Goal: Task Accomplishment & Management: Complete application form

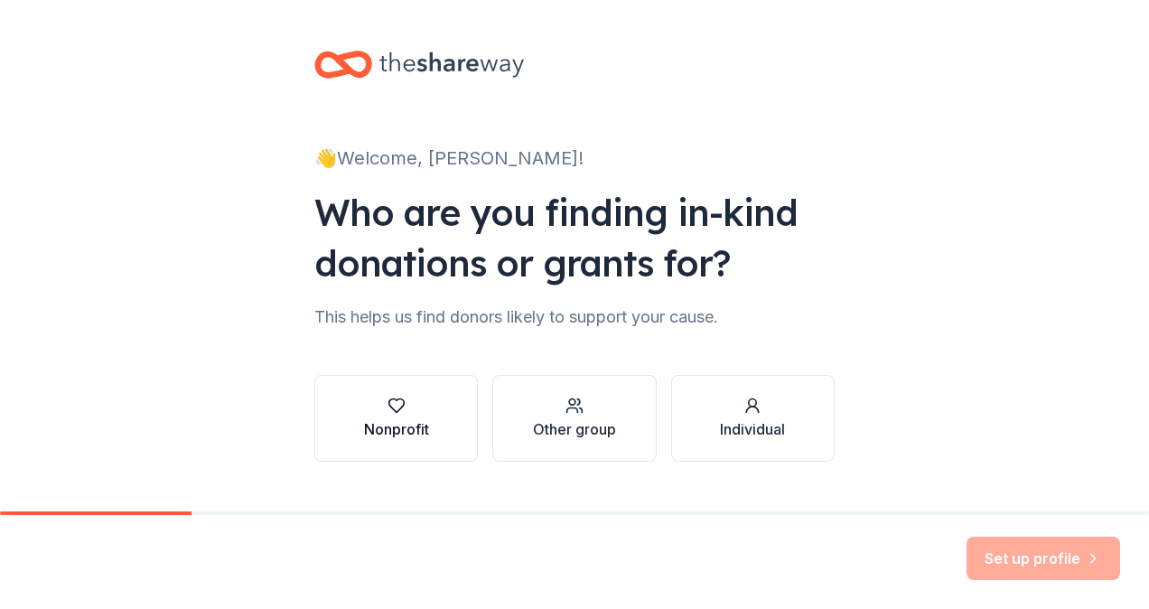
click at [422, 419] on button "Nonprofit" at bounding box center [395, 418] width 163 height 87
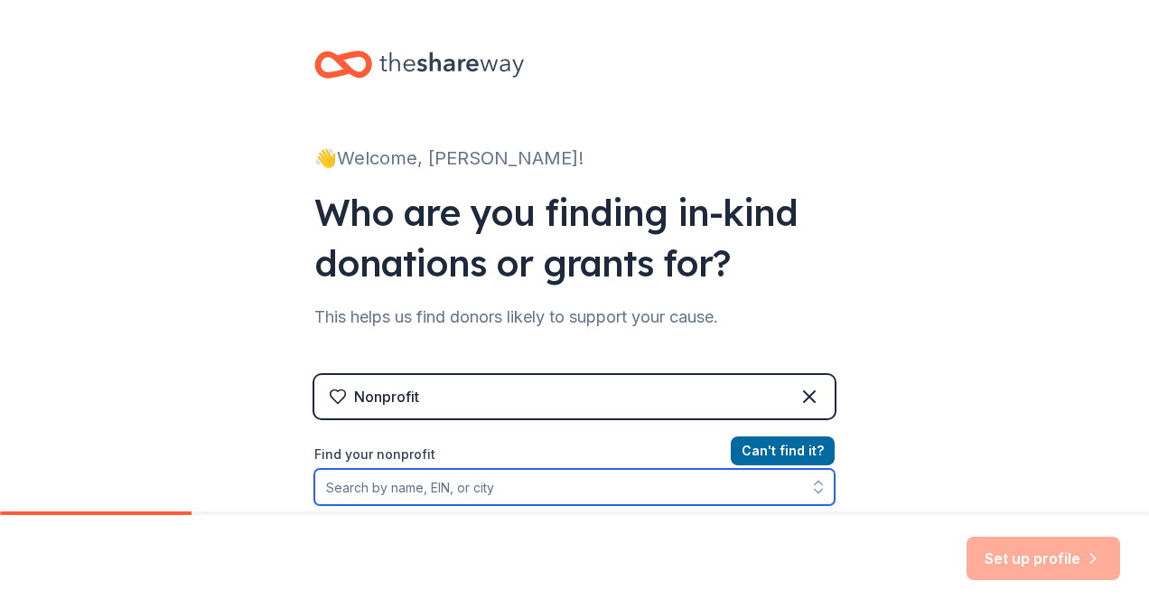
click at [580, 495] on input "Find your nonprofit" at bounding box center [574, 487] width 520 height 36
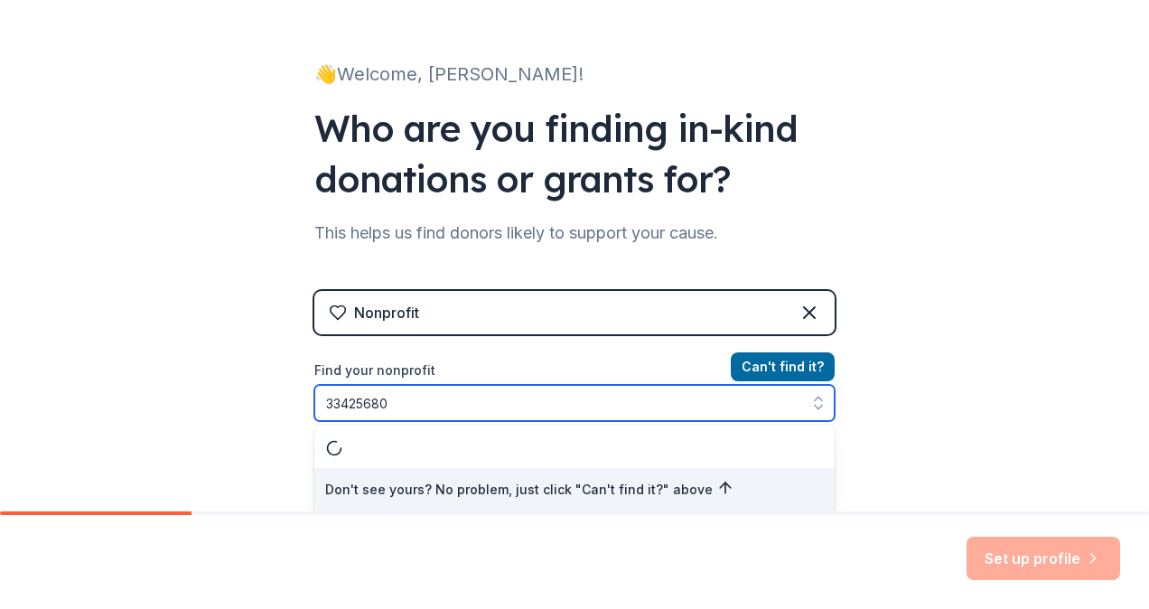
type input "334256807"
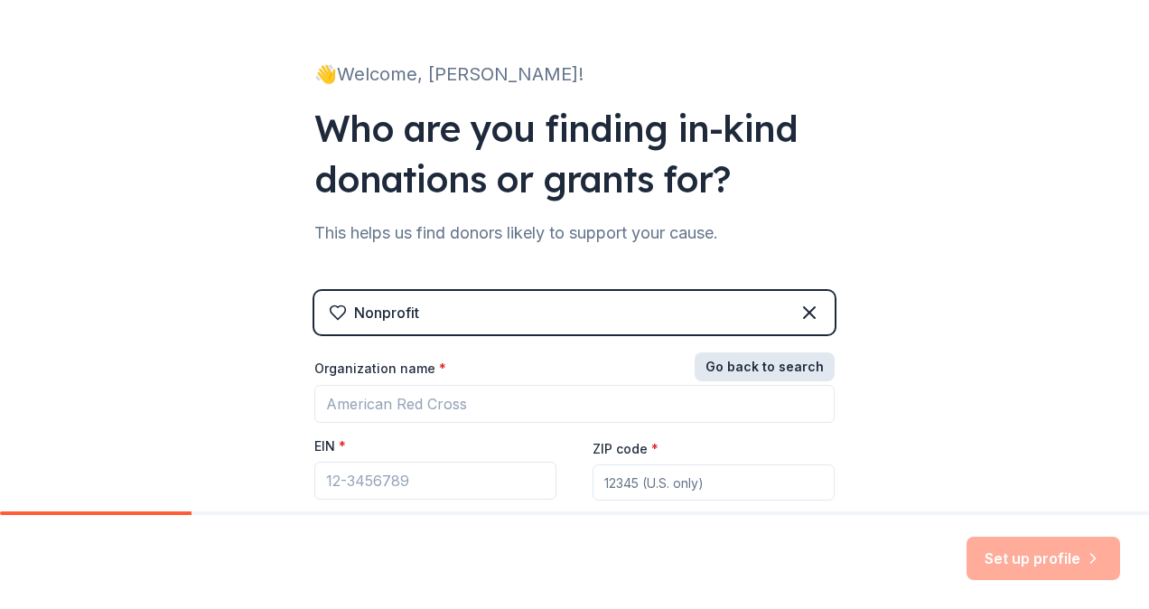
click at [803, 364] on button "Go back to search" at bounding box center [764, 366] width 140 height 29
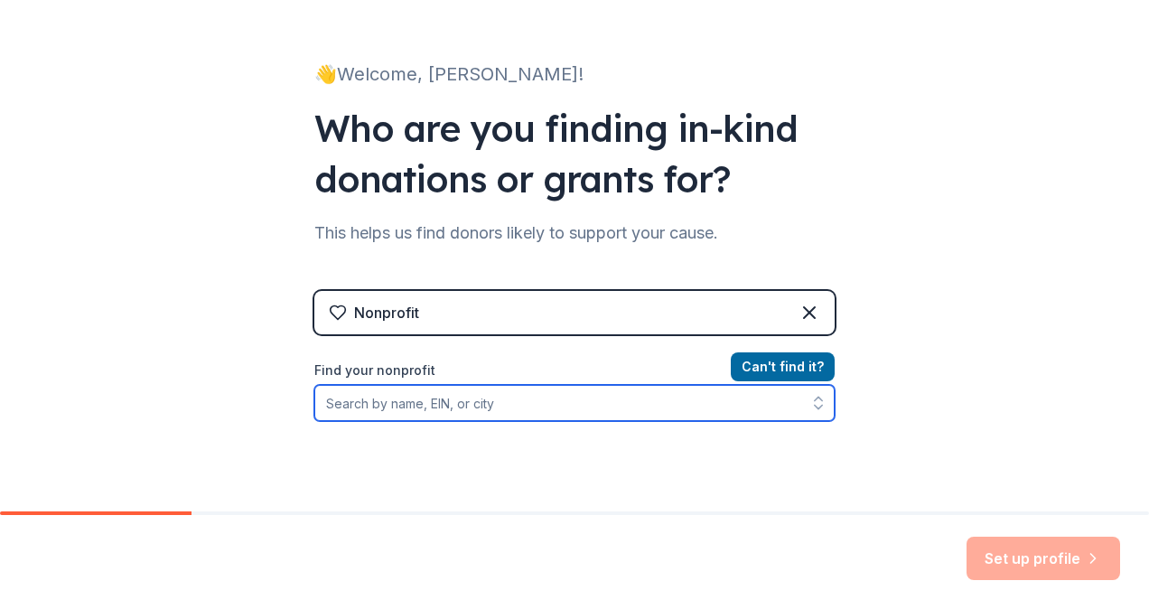
click at [670, 402] on input "Find your nonprofit" at bounding box center [574, 403] width 520 height 36
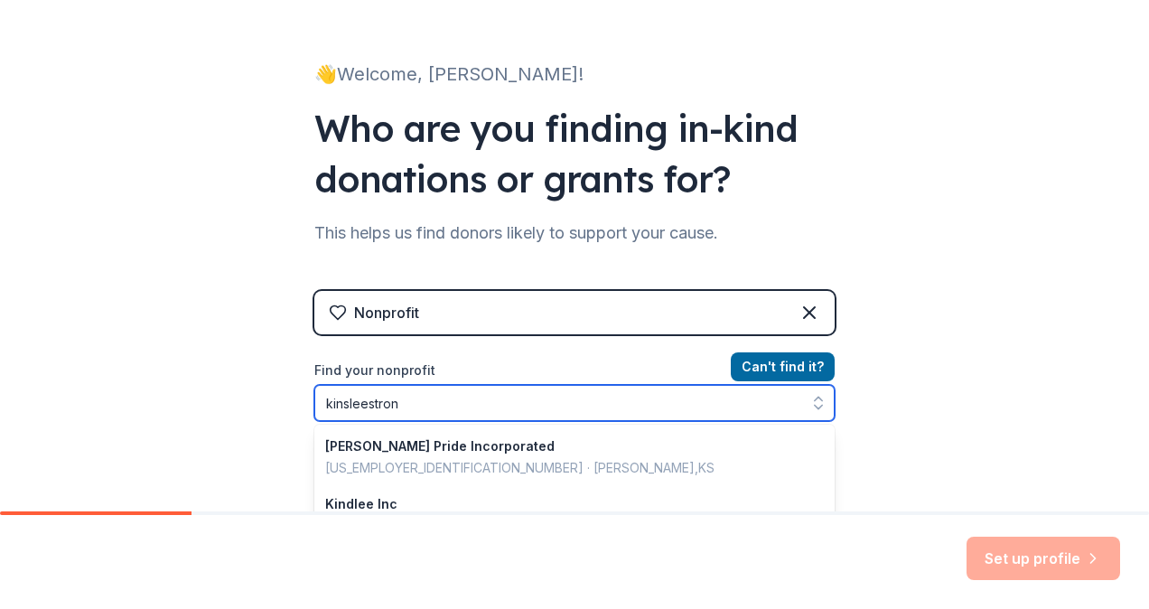
type input "kinsleestrong"
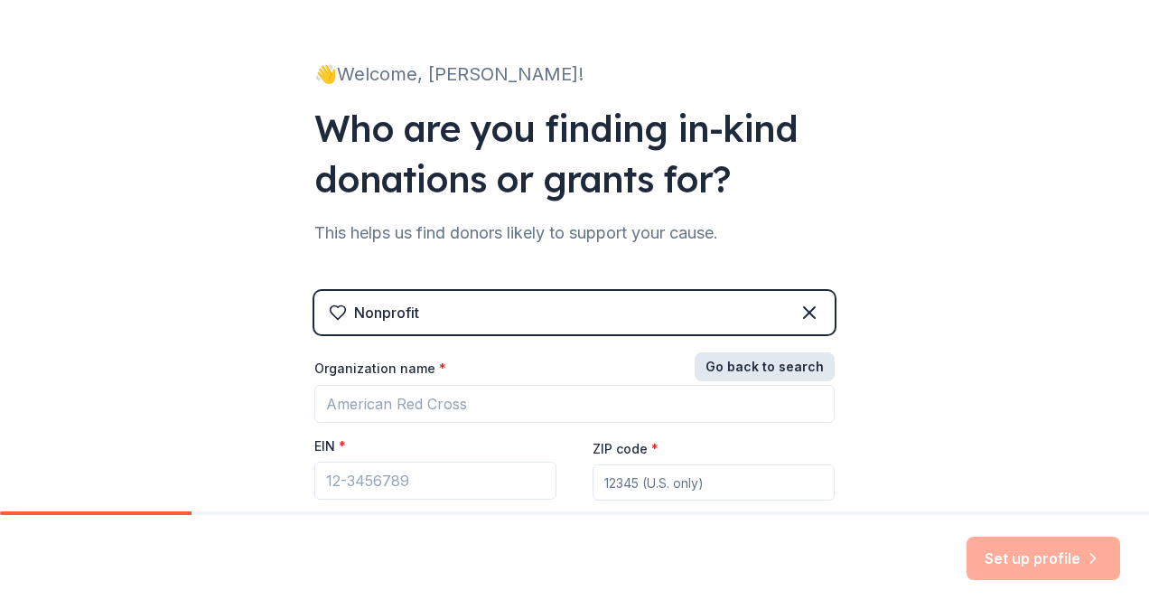
click at [772, 374] on button "Go back to search" at bounding box center [764, 366] width 140 height 29
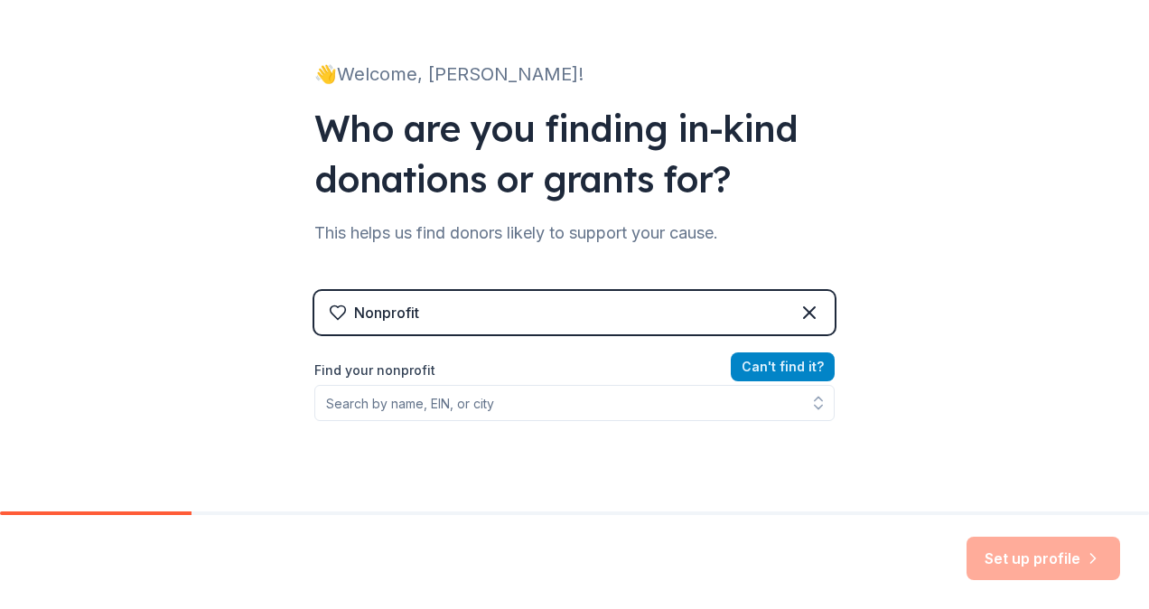
click at [772, 374] on button "Can ' t find it?" at bounding box center [782, 366] width 104 height 29
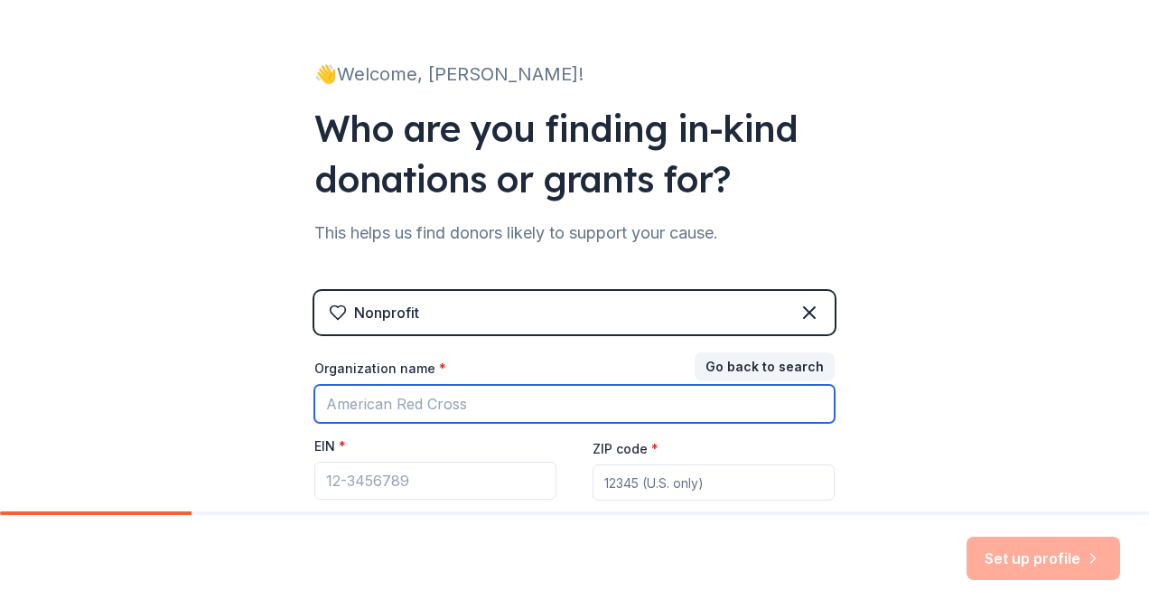
click at [574, 404] on input "Organization name *" at bounding box center [574, 404] width 520 height 38
type input "k"
type input "KINSLEESTRONG"
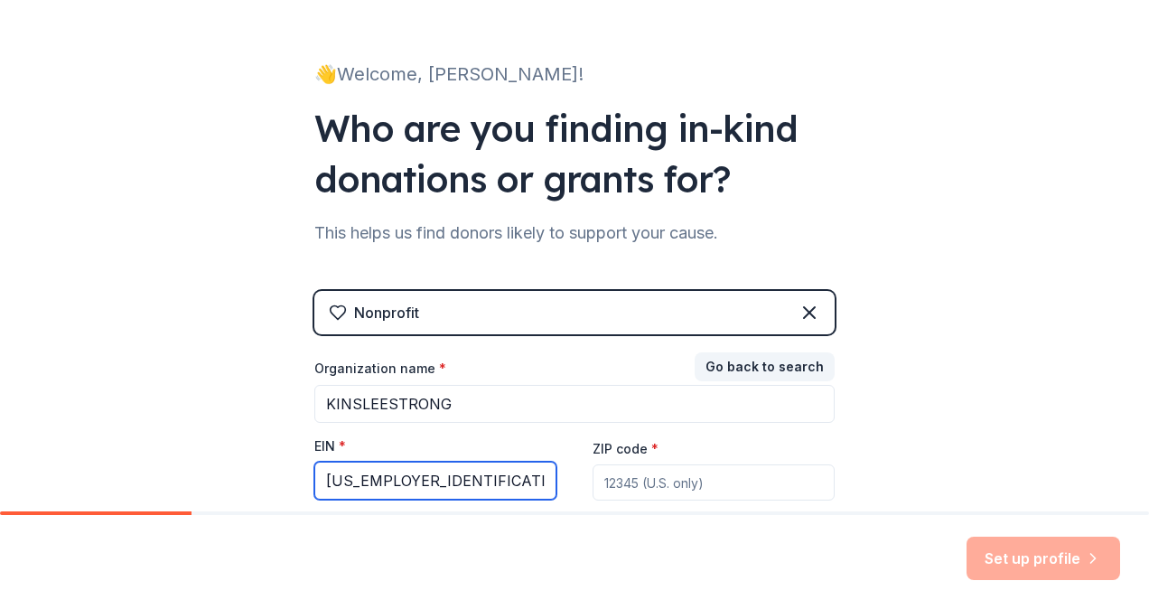
type input "[US_EMPLOYER_IDENTIFICATION_NUMBER]"
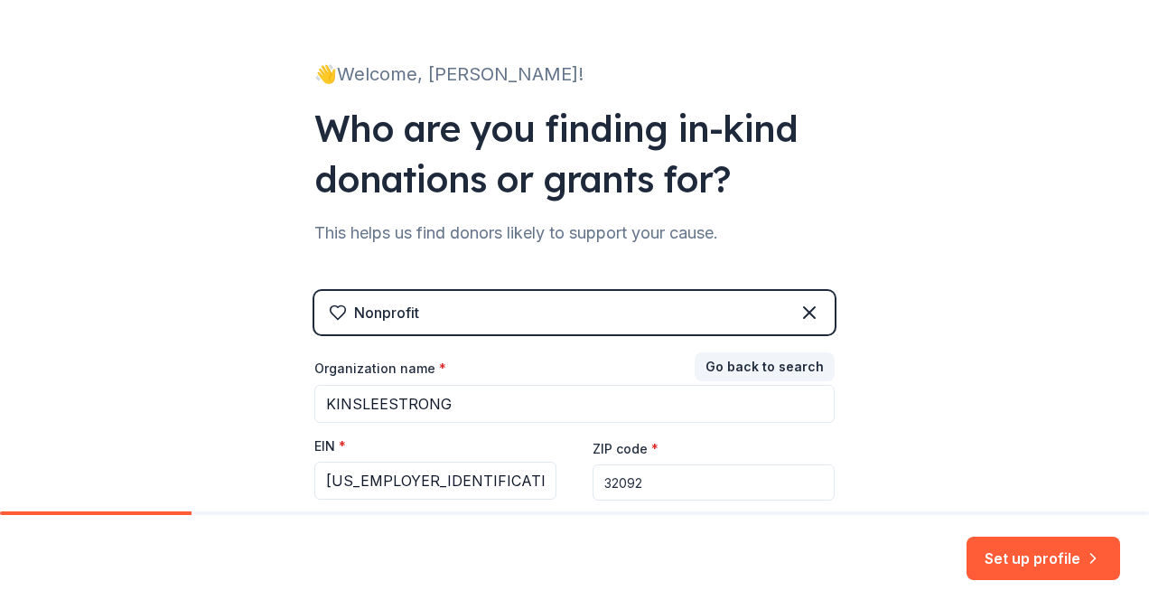
scroll to position [231, 0]
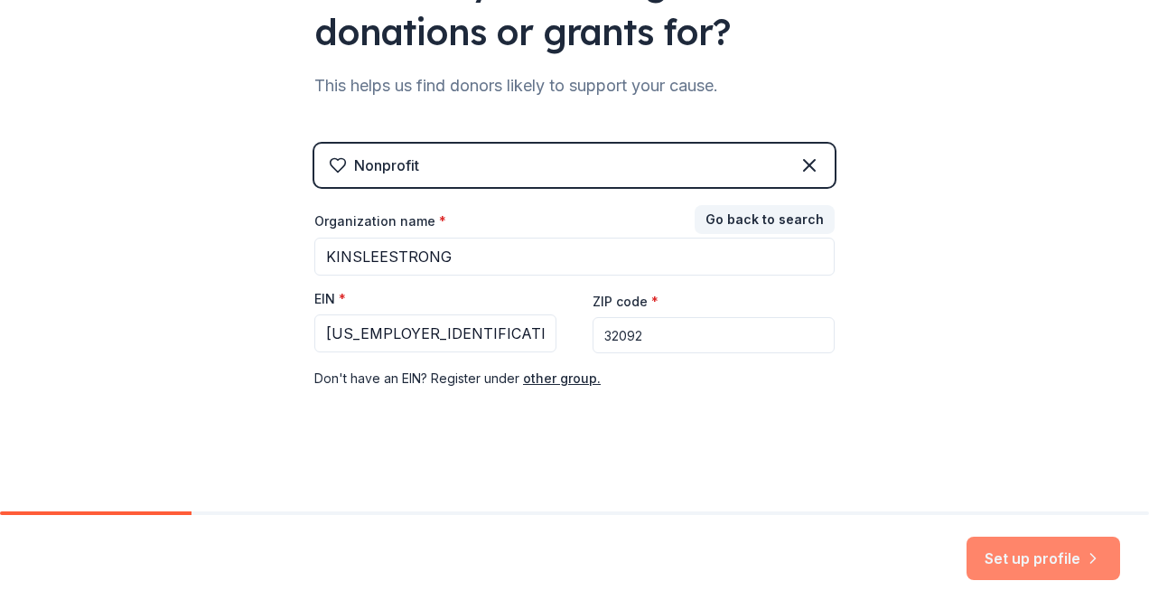
type input "32092"
click at [1021, 546] on button "Set up profile" at bounding box center [1042, 557] width 153 height 43
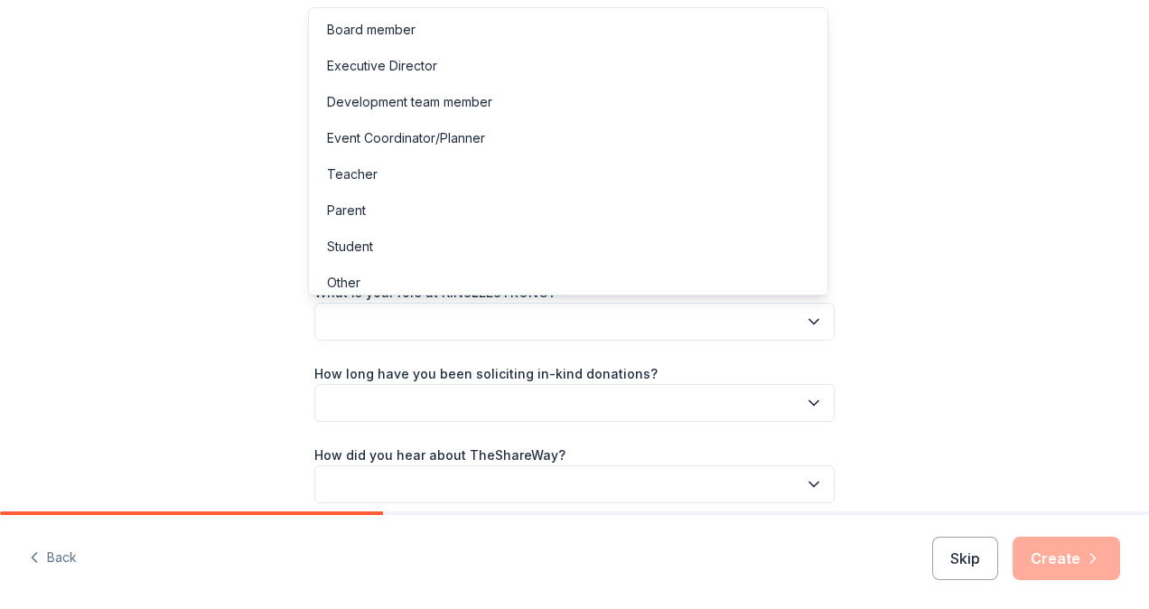
click at [706, 314] on button "button" at bounding box center [574, 321] width 520 height 38
click at [375, 27] on div "Board member" at bounding box center [371, 30] width 88 height 22
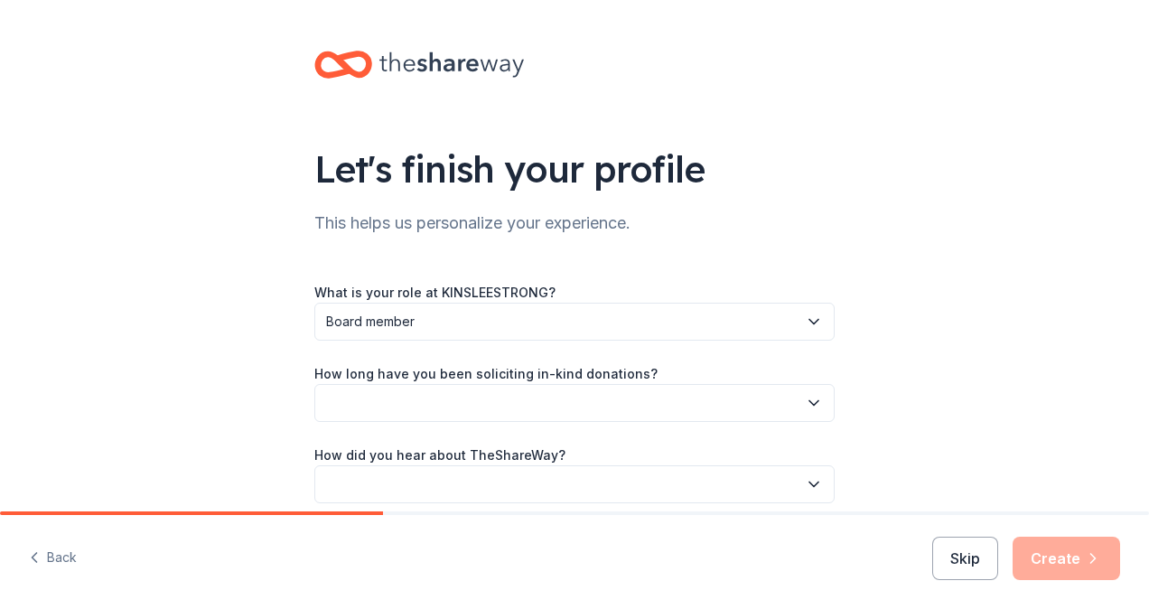
click at [516, 405] on button "button" at bounding box center [574, 403] width 520 height 38
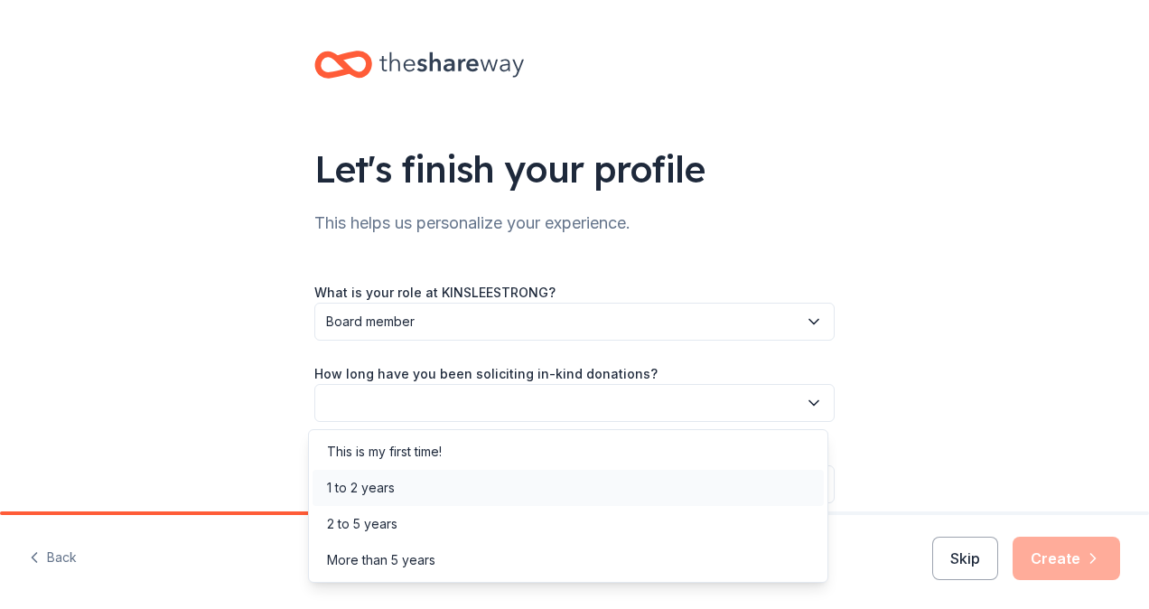
click at [363, 488] on div "1 to 2 years" at bounding box center [361, 488] width 68 height 22
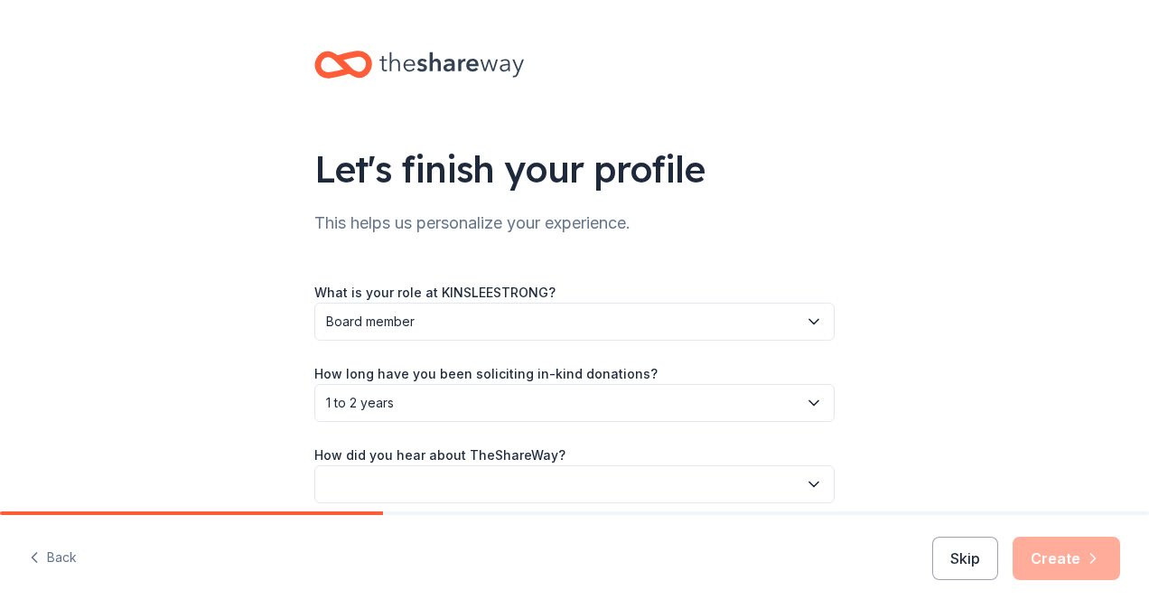
scroll to position [79, 0]
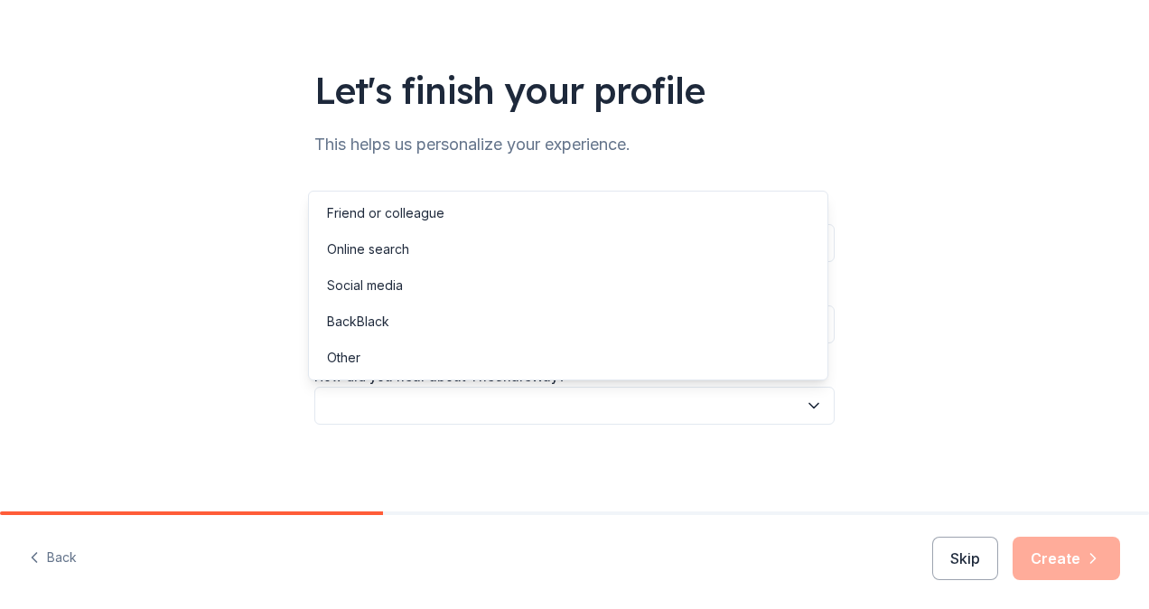
click at [520, 396] on button "button" at bounding box center [574, 405] width 520 height 38
click at [377, 247] on div "Online search" at bounding box center [368, 249] width 82 height 22
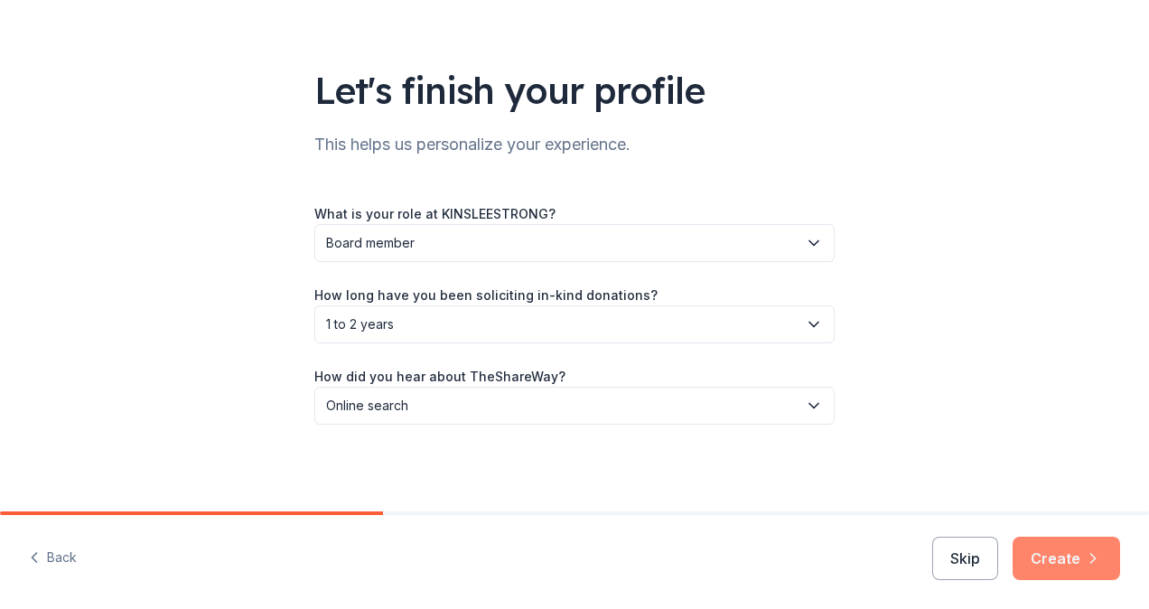
click at [1045, 558] on button "Create" at bounding box center [1065, 557] width 107 height 43
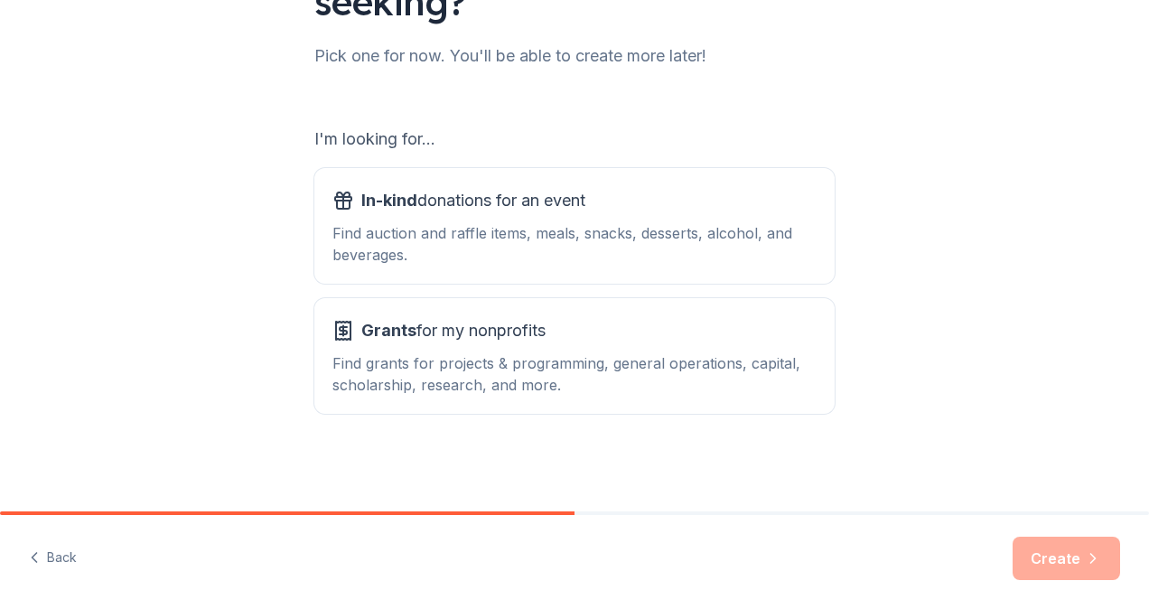
scroll to position [217, 0]
click at [581, 251] on div "Find auction and raffle items, meals, snacks, desserts, alcohol, and beverages." at bounding box center [574, 244] width 484 height 43
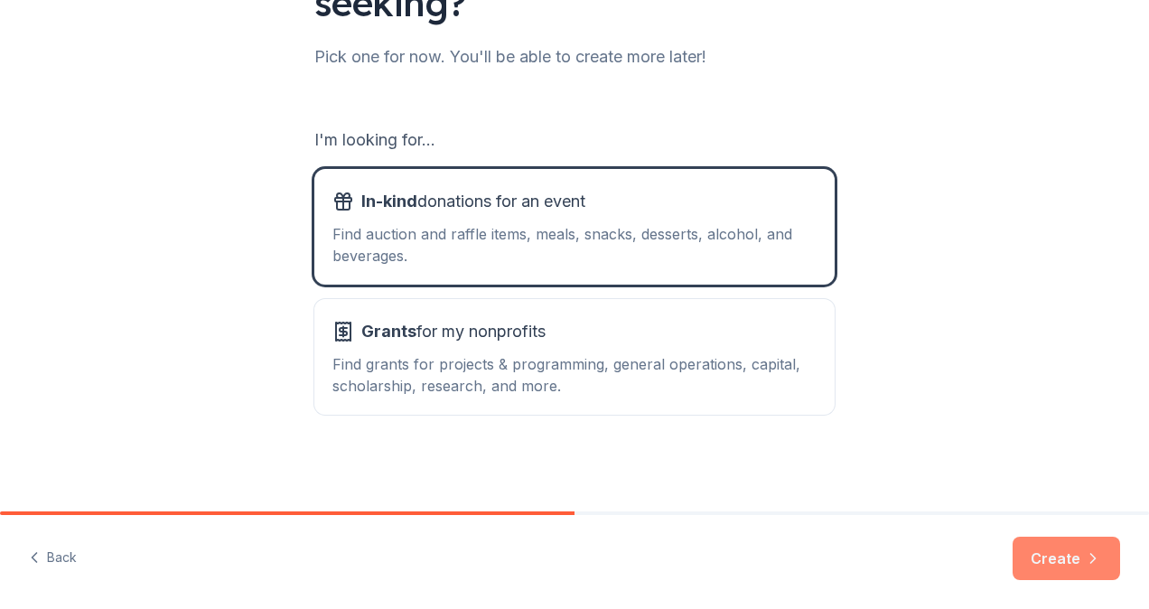
click at [1062, 558] on button "Create" at bounding box center [1065, 557] width 107 height 43
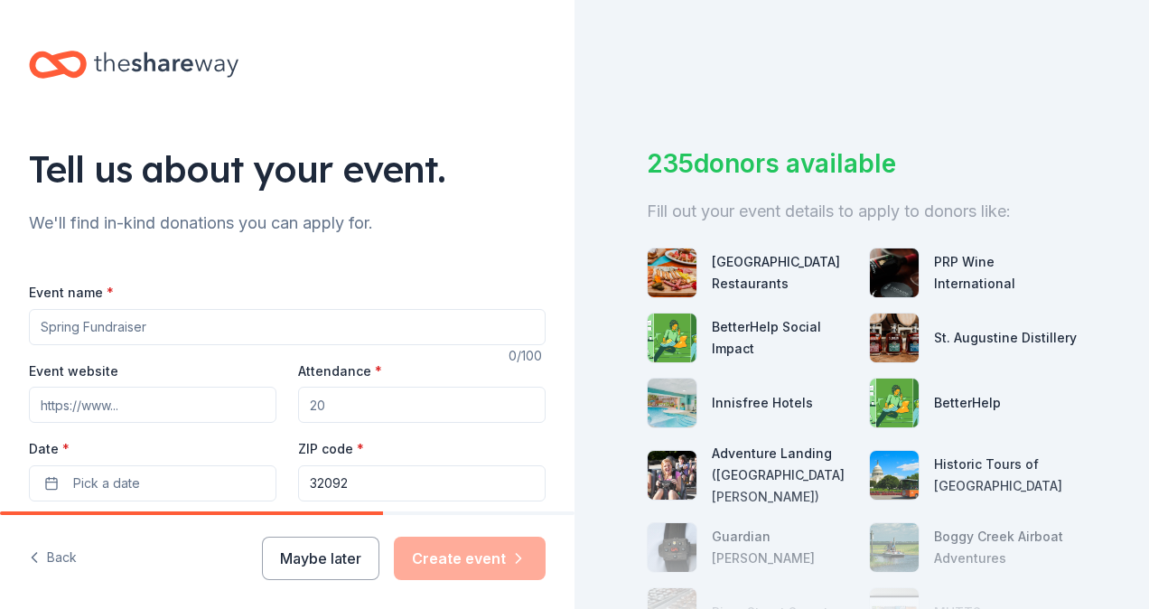
click at [226, 327] on input "Event name *" at bounding box center [287, 327] width 516 height 36
type input "Kinslee Strong Benefit"
click at [123, 398] on input "Event website" at bounding box center [152, 404] width 247 height 36
paste input "https://www.facebook.com/share/19pmK8cNCG/"
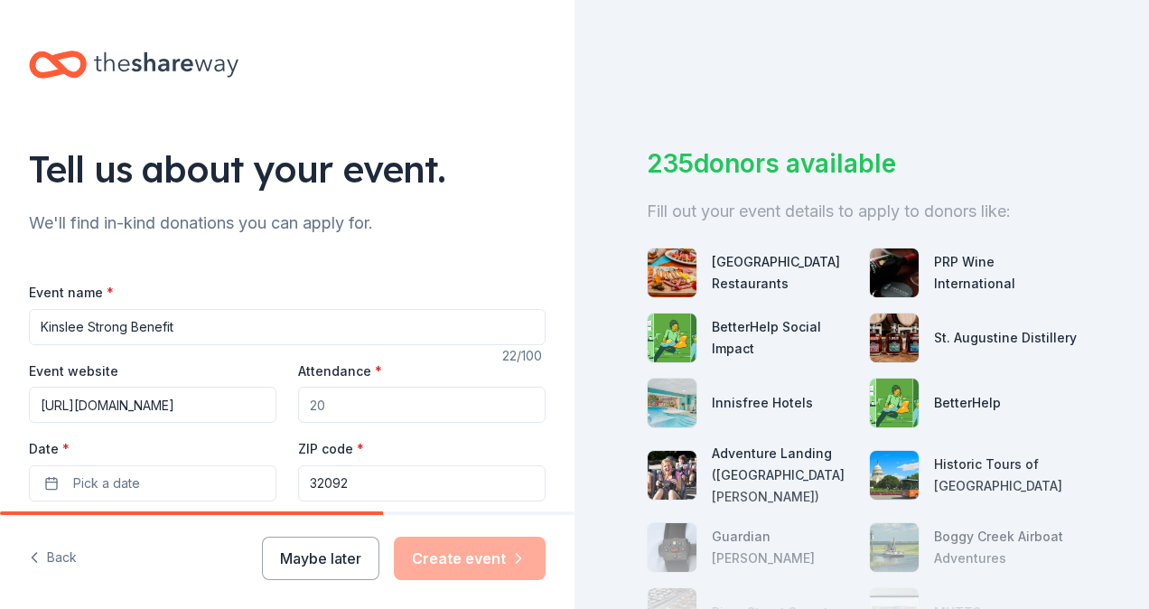
type input "https://www.facebook.com/share/19pmK8cNCG/"
click at [336, 416] on input "Attendance *" at bounding box center [421, 404] width 247 height 36
type input "200"
click at [147, 475] on button "Pick a date" at bounding box center [152, 483] width 247 height 36
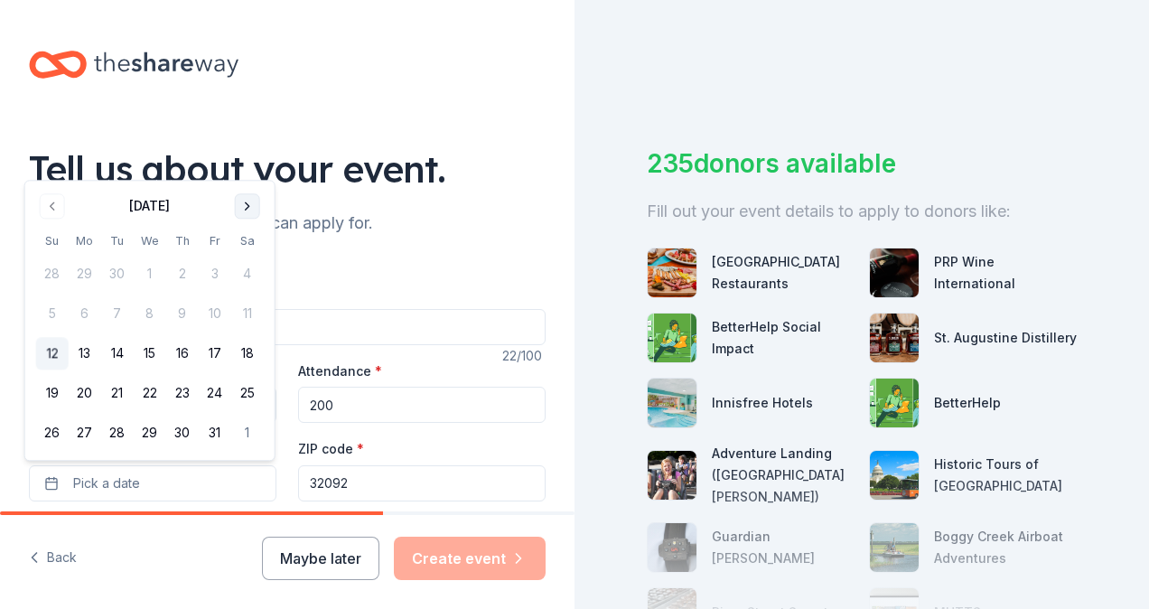
click at [244, 204] on button "Go to next month" at bounding box center [247, 205] width 25 height 25
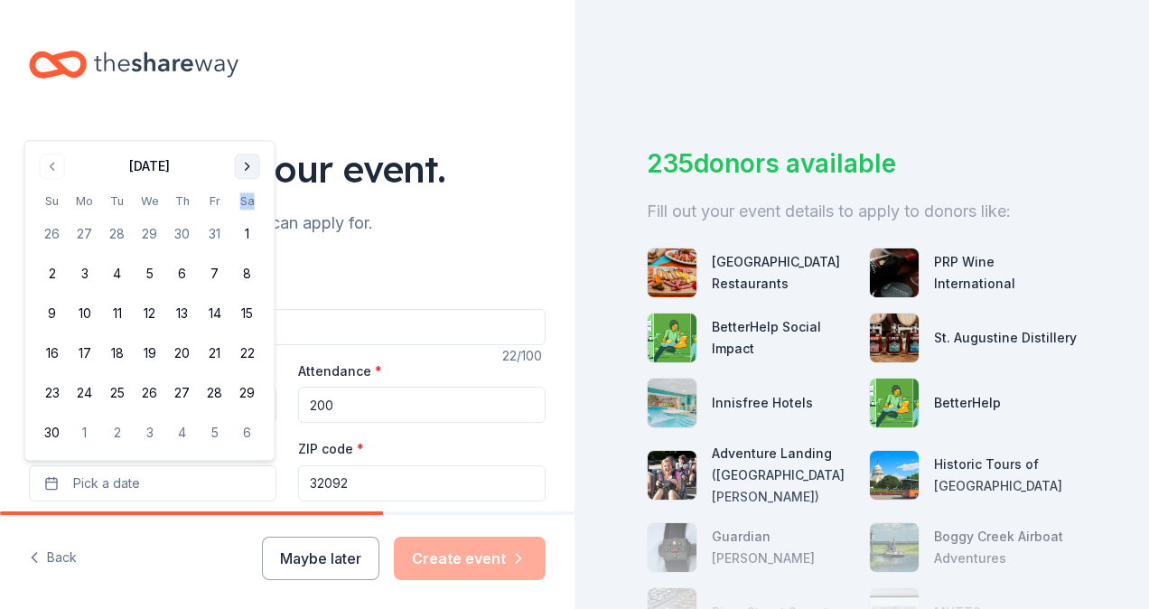
click at [244, 204] on th "Sa" at bounding box center [247, 200] width 33 height 19
drag, startPoint x: 244, startPoint y: 204, endPoint x: 240, endPoint y: 169, distance: 35.4
click at [240, 169] on button "Go to next month" at bounding box center [247, 165] width 25 height 25
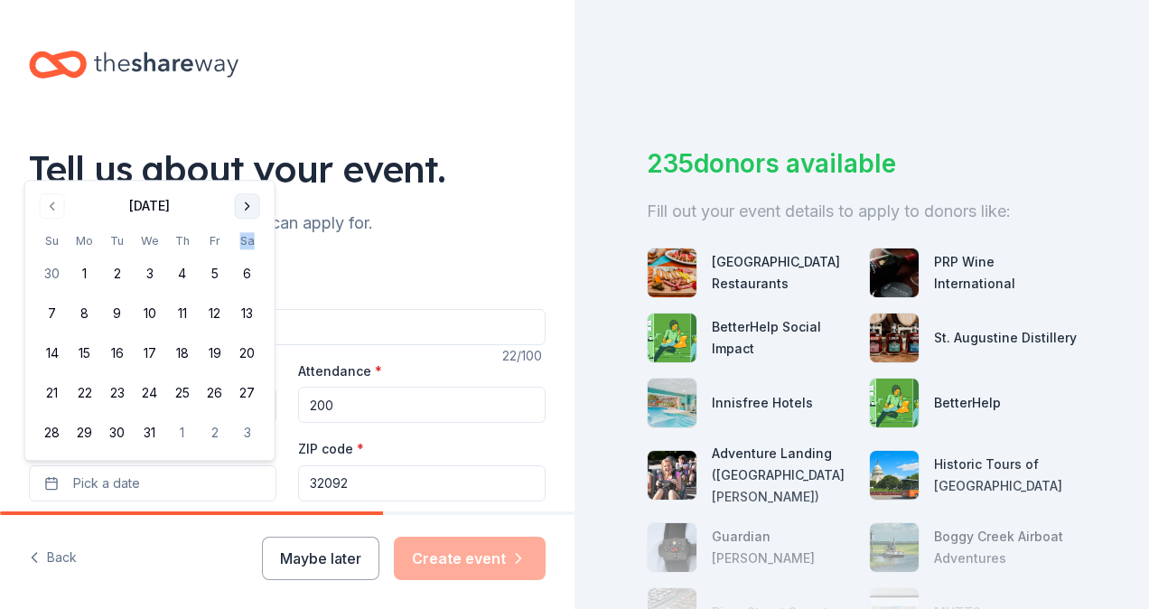
click at [248, 201] on button "Go to next month" at bounding box center [247, 205] width 25 height 25
click at [246, 430] on button "31" at bounding box center [247, 433] width 33 height 33
click at [370, 492] on input "32092" at bounding box center [421, 483] width 247 height 36
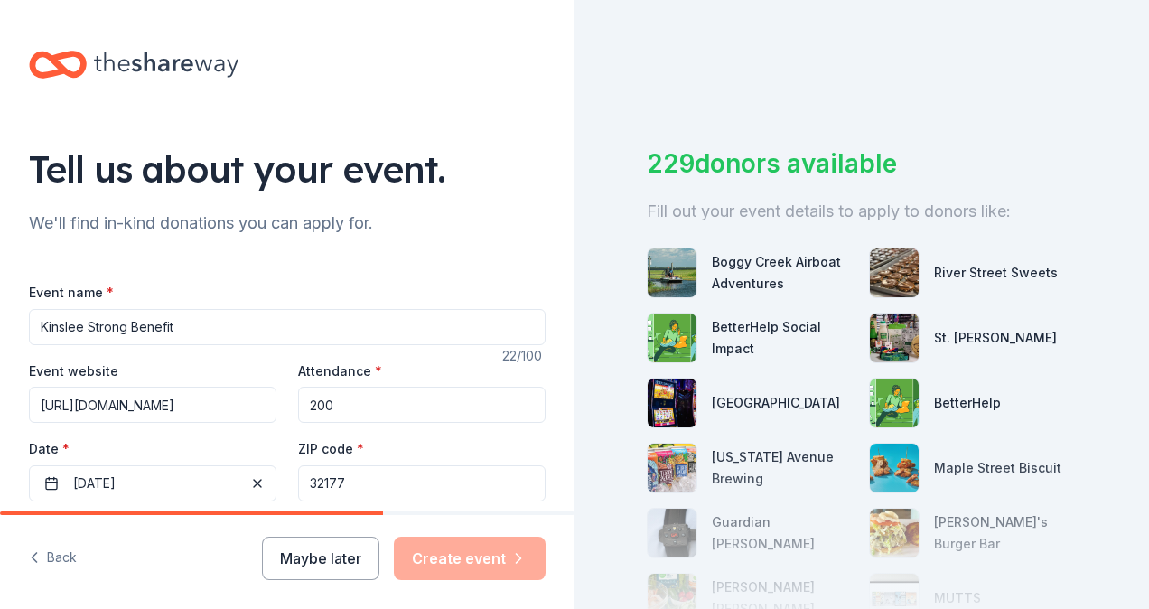
type input "32177"
click at [544, 487] on div "Tell us about your event. We'll find in-kind donations you can apply for. Event…" at bounding box center [287, 601] width 574 height 1202
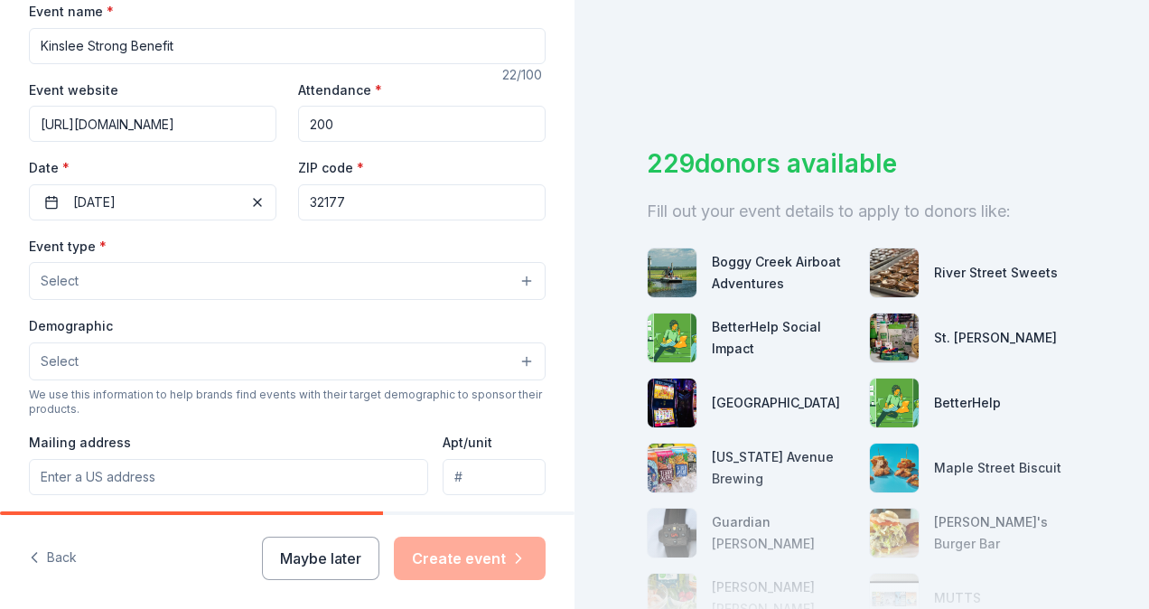
scroll to position [294, 0]
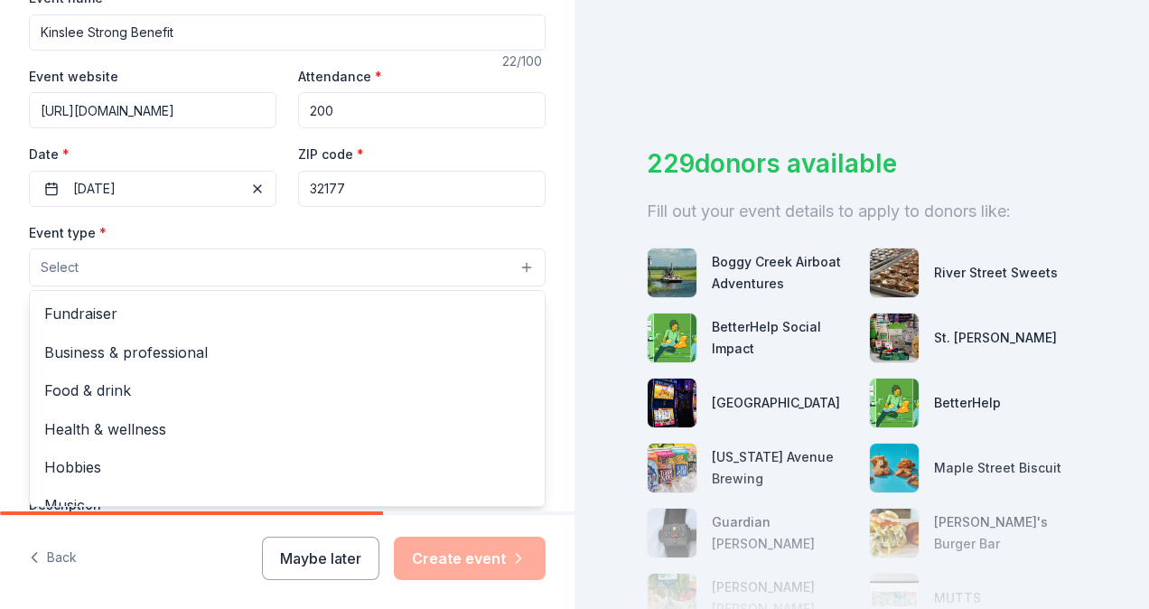
click at [406, 251] on button "Select" at bounding box center [287, 267] width 516 height 38
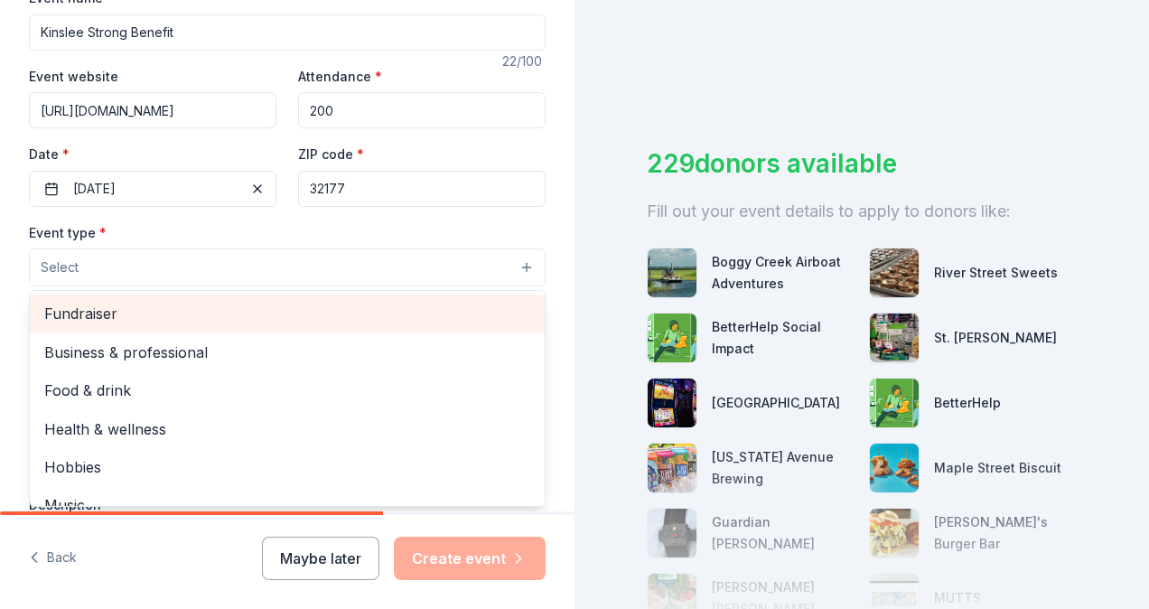
click at [90, 318] on span "Fundraiser" at bounding box center [287, 313] width 486 height 23
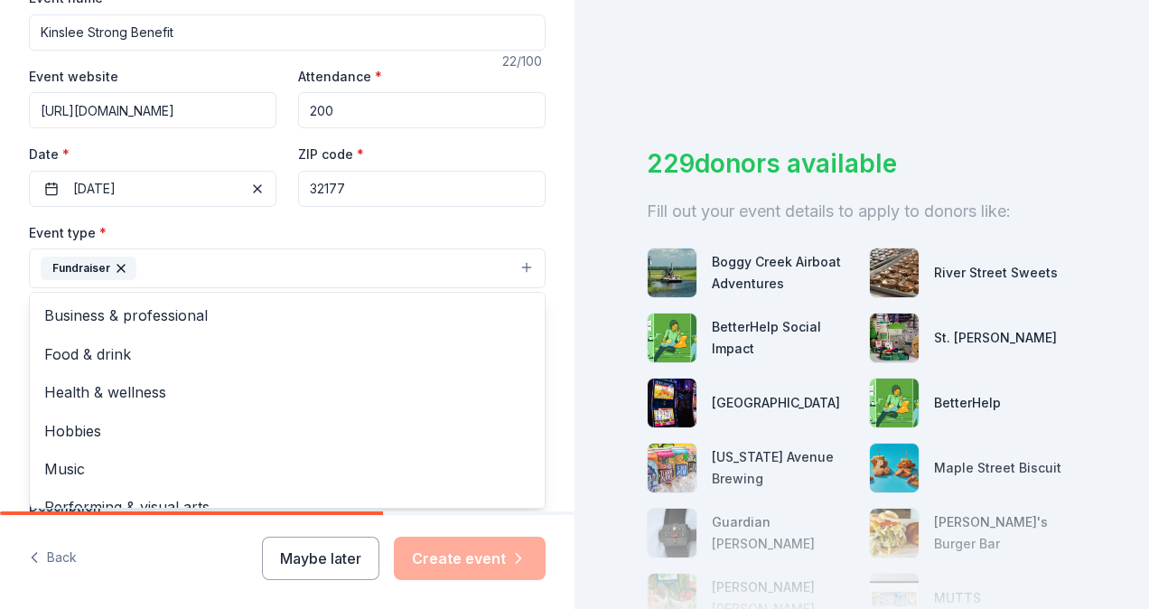
click at [555, 303] on div "Tell us about your event. We'll find in-kind donations you can apply for. Event…" at bounding box center [287, 308] width 574 height 1204
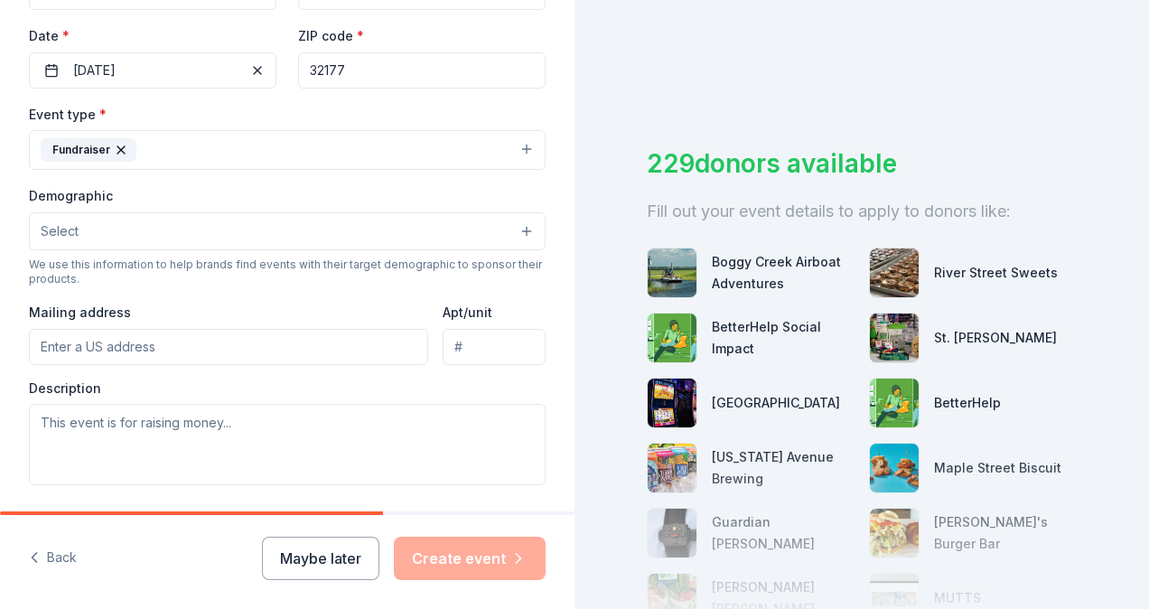
scroll to position [421, 0]
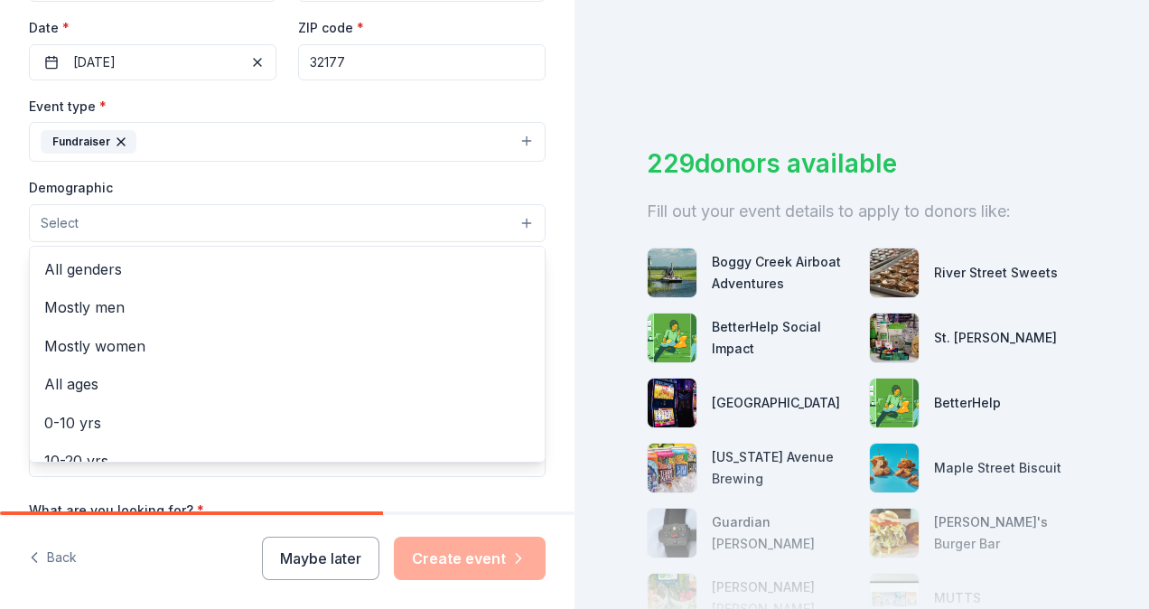
click at [511, 215] on button "Select" at bounding box center [287, 223] width 516 height 38
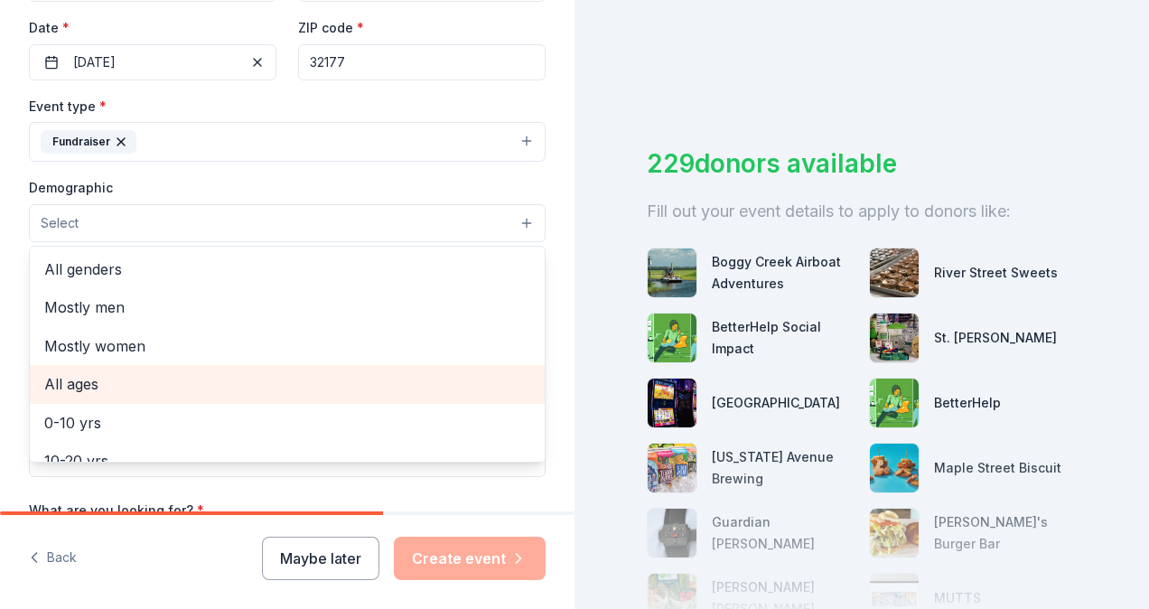
click at [57, 378] on span "All ages" at bounding box center [287, 383] width 486 height 23
click at [57, 378] on span "0-10 yrs" at bounding box center [287, 385] width 486 height 23
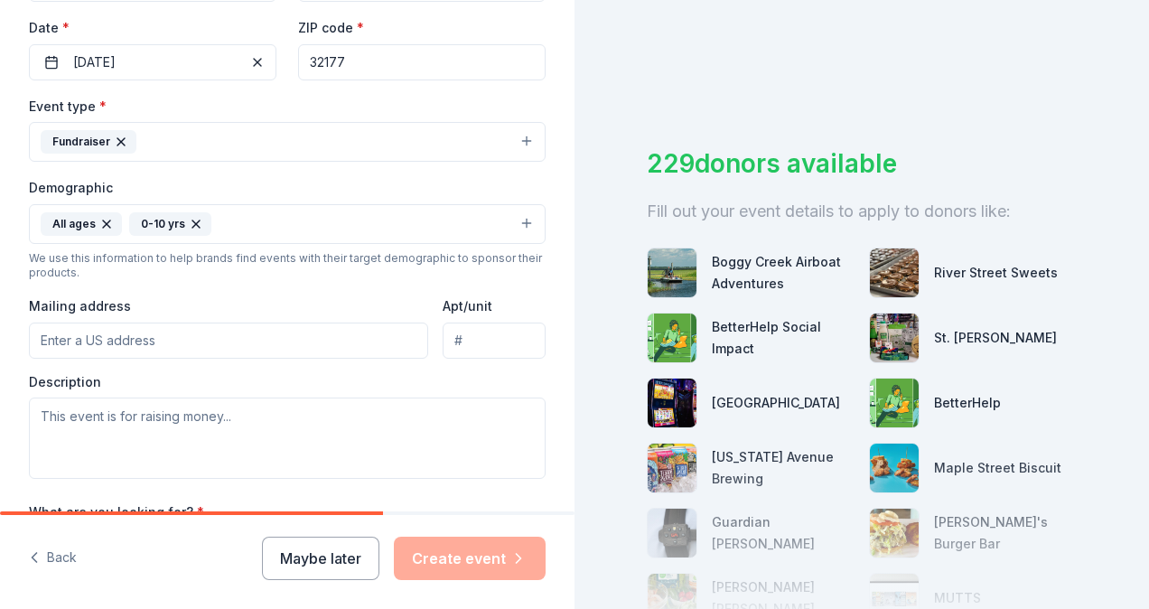
click at [190, 220] on icon "button" at bounding box center [196, 224] width 14 height 14
click at [126, 224] on button "All ages" at bounding box center [287, 224] width 516 height 40
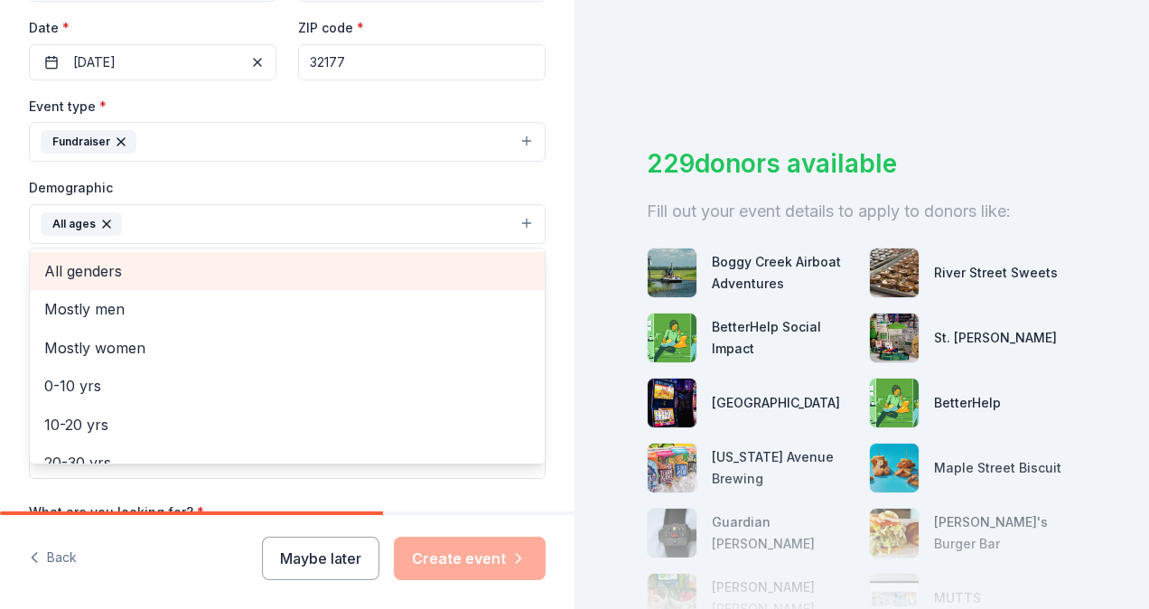
click at [107, 271] on span "All genders" at bounding box center [287, 270] width 486 height 23
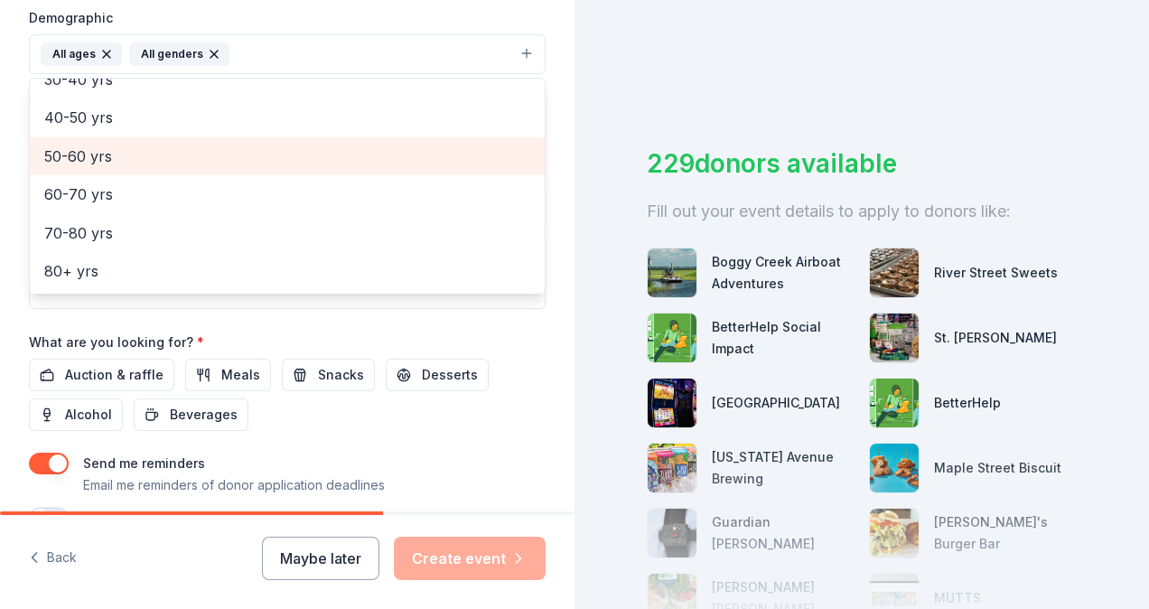
scroll to position [591, 0]
click at [536, 318] on div "Tell us about your event. We'll find in-kind donations you can apply for. Event…" at bounding box center [287, 11] width 574 height 1205
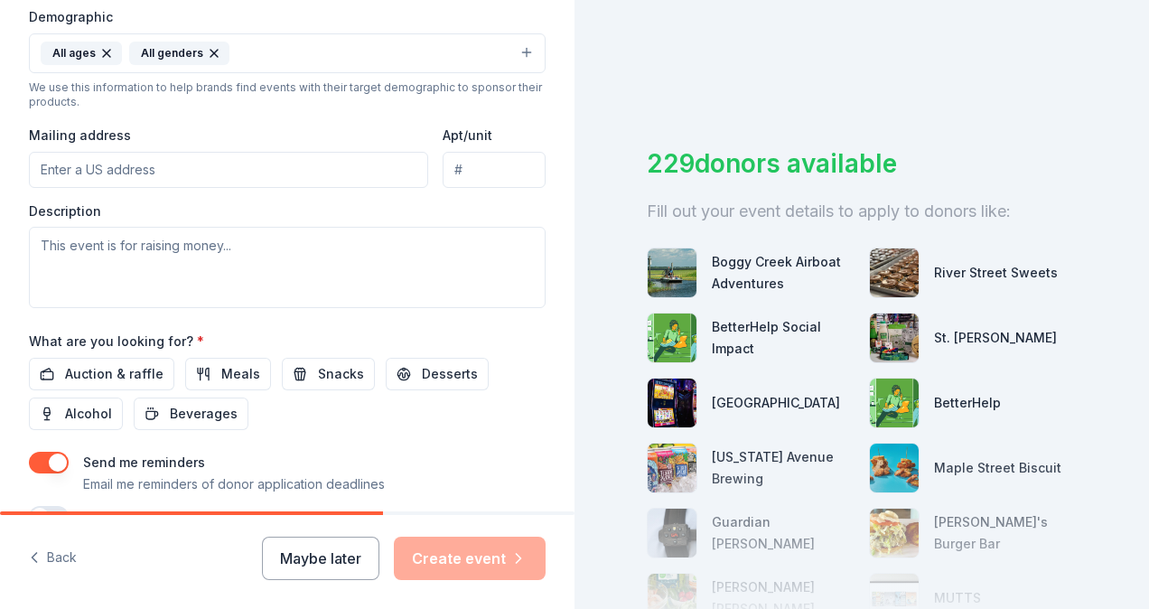
scroll to position [416, 0]
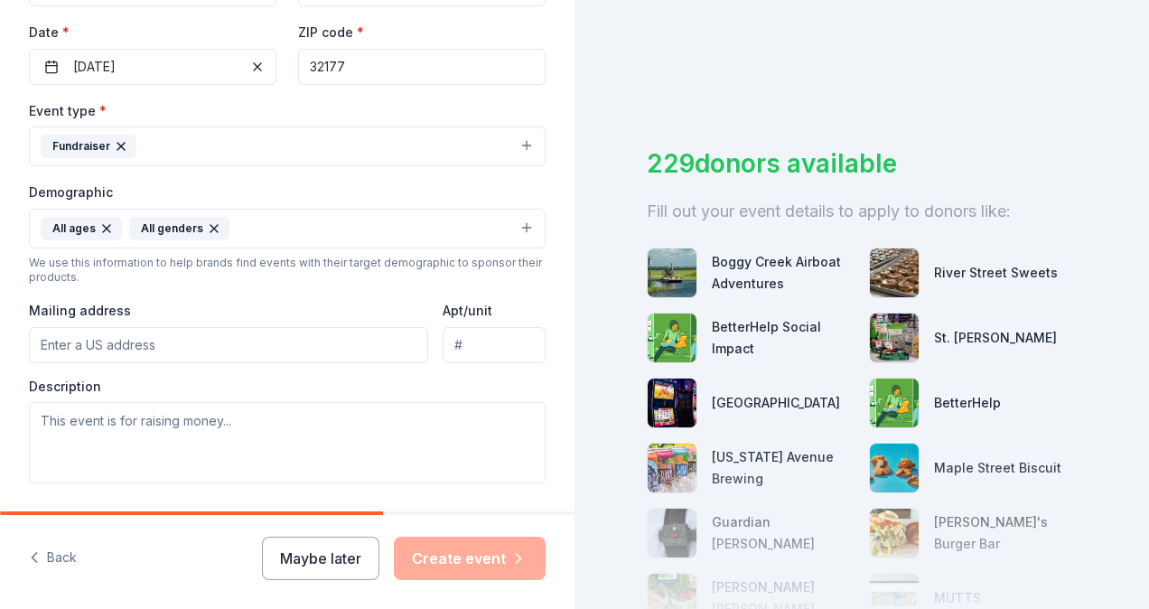
click at [91, 339] on input "Mailing address" at bounding box center [228, 345] width 399 height 36
type input "2906 Bainbridge Road, Palatka, FL, 32177"
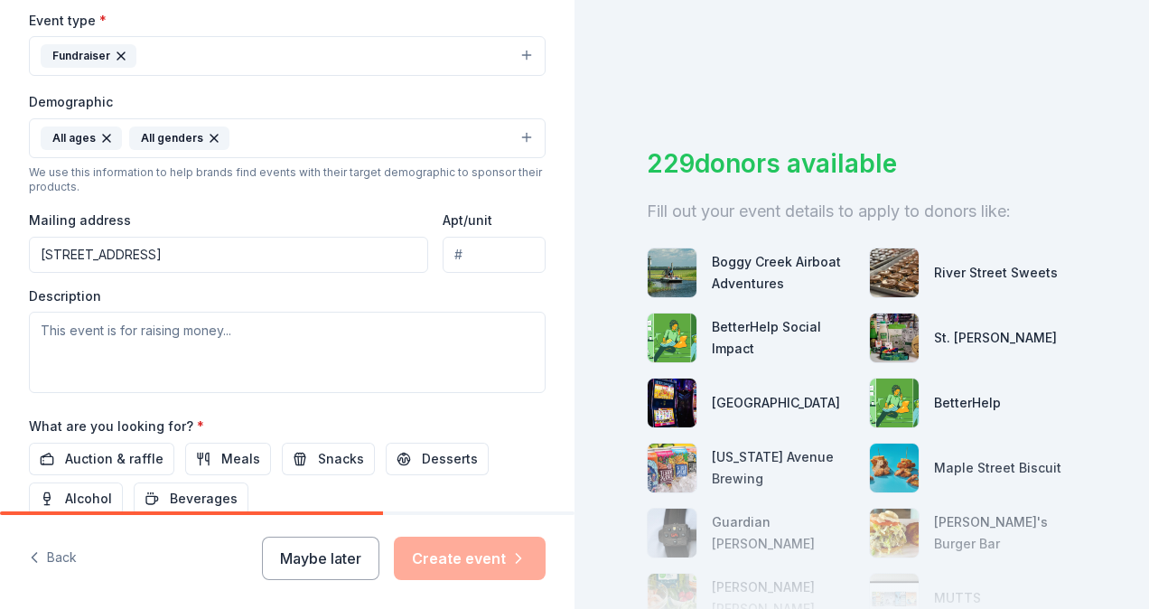
scroll to position [513, 0]
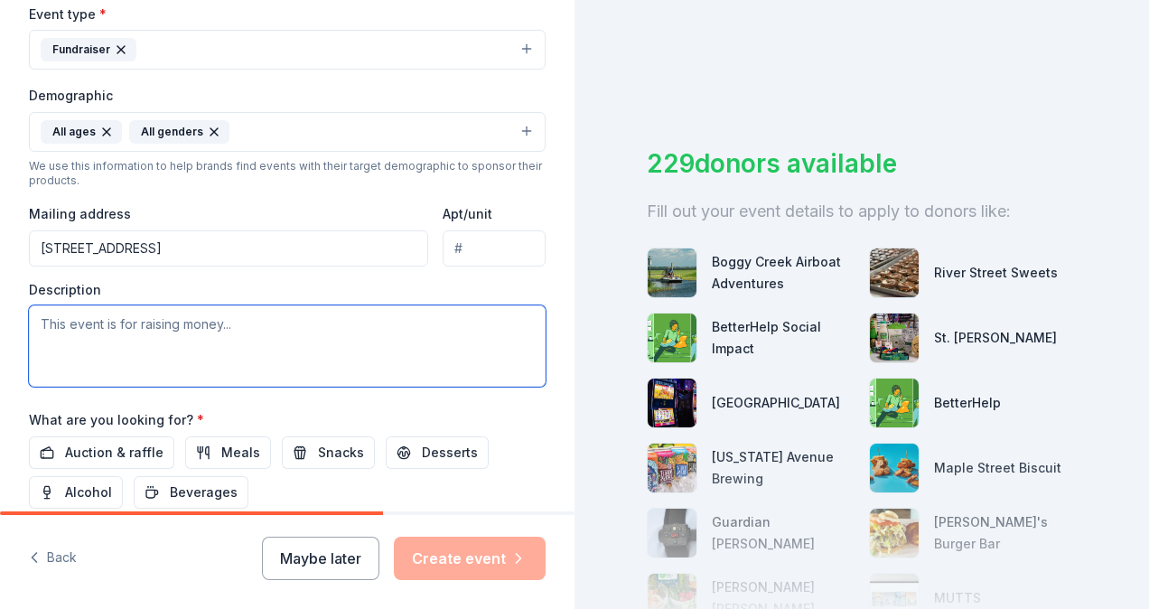
click at [112, 327] on textarea at bounding box center [287, 345] width 516 height 81
paste textarea "Kinslee Strong Organization, a local nonprofit dedicated to supporting children…"
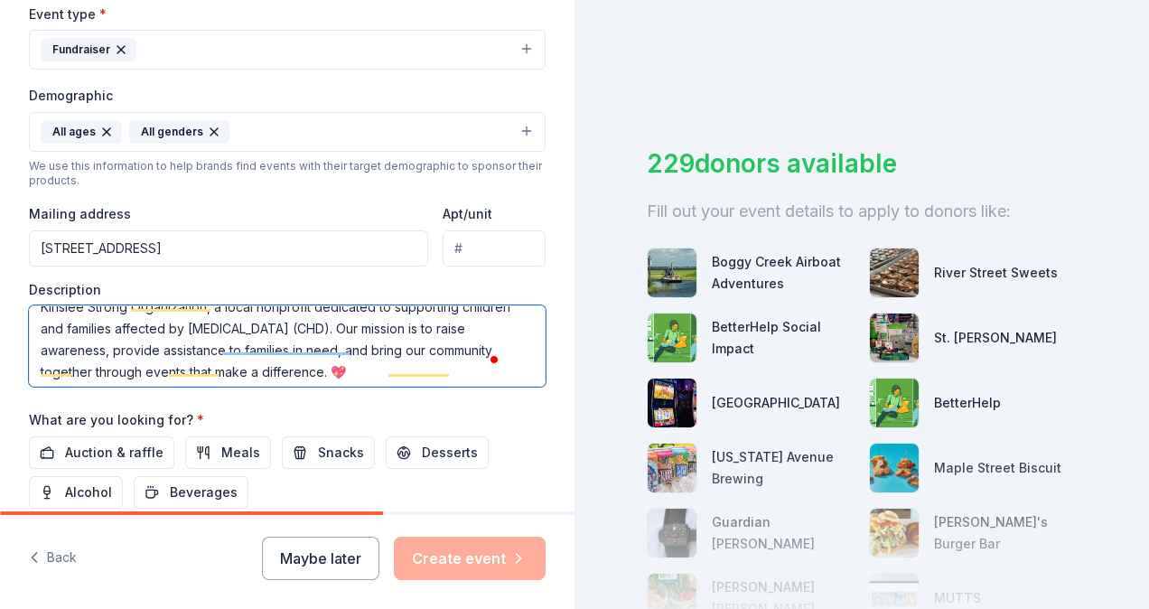
scroll to position [0, 0]
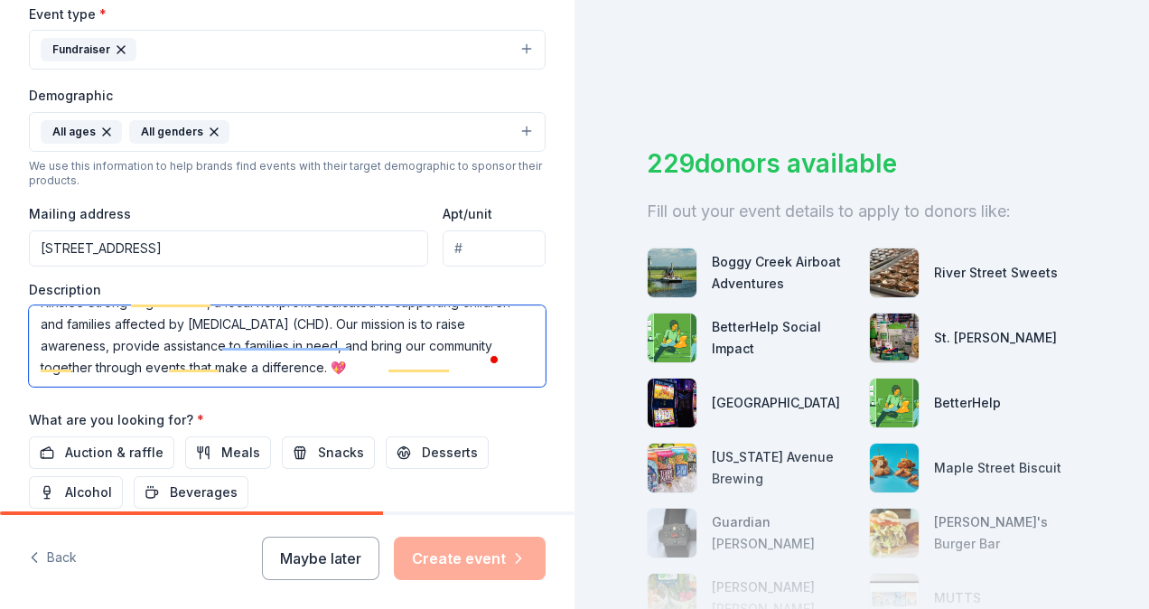
drag, startPoint x: 404, startPoint y: 332, endPoint x: 485, endPoint y: 367, distance: 88.2
click at [485, 367] on textarea "Kinslee Strong Organization, a local nonprofit dedicated to supporting children…" at bounding box center [287, 345] width 516 height 81
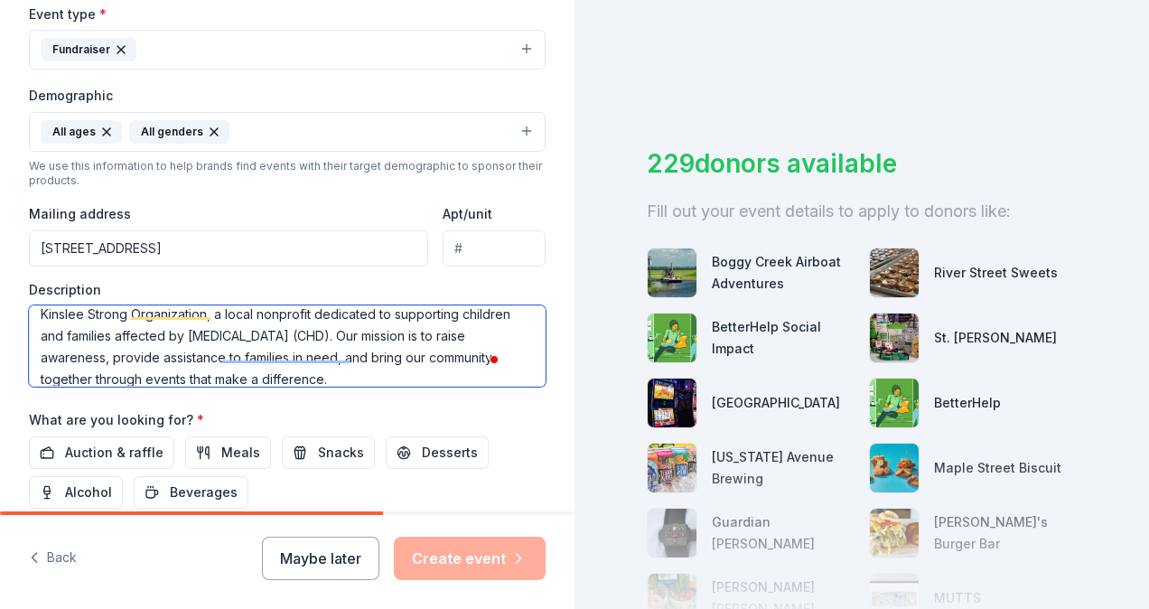
scroll to position [11, 0]
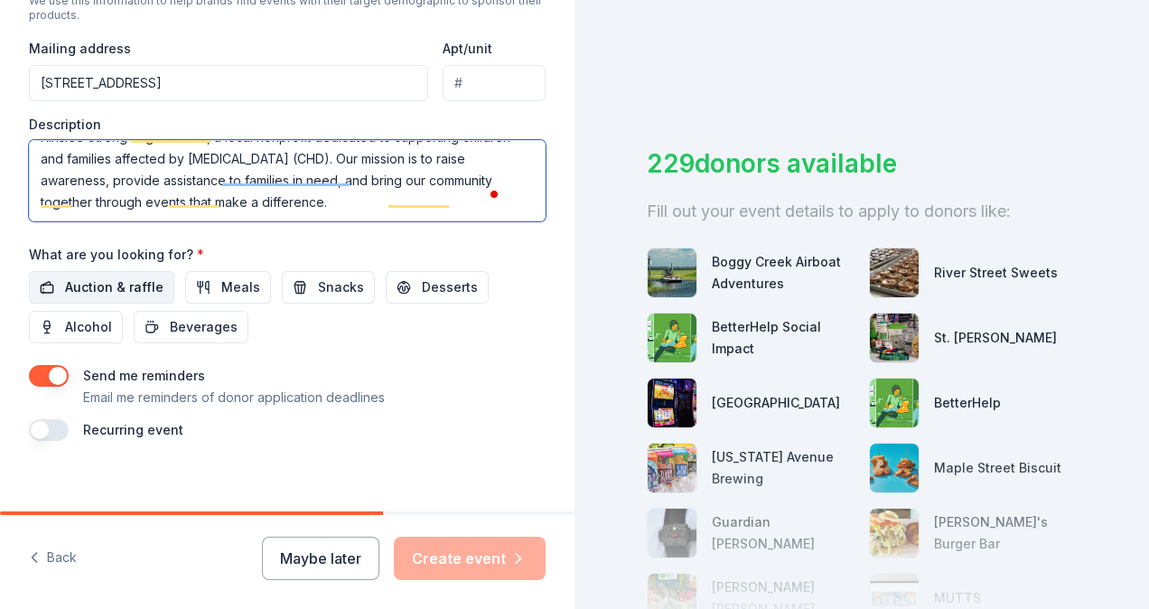
type textarea "Kinslee Strong Organization, a local nonprofit dedicated to supporting children…"
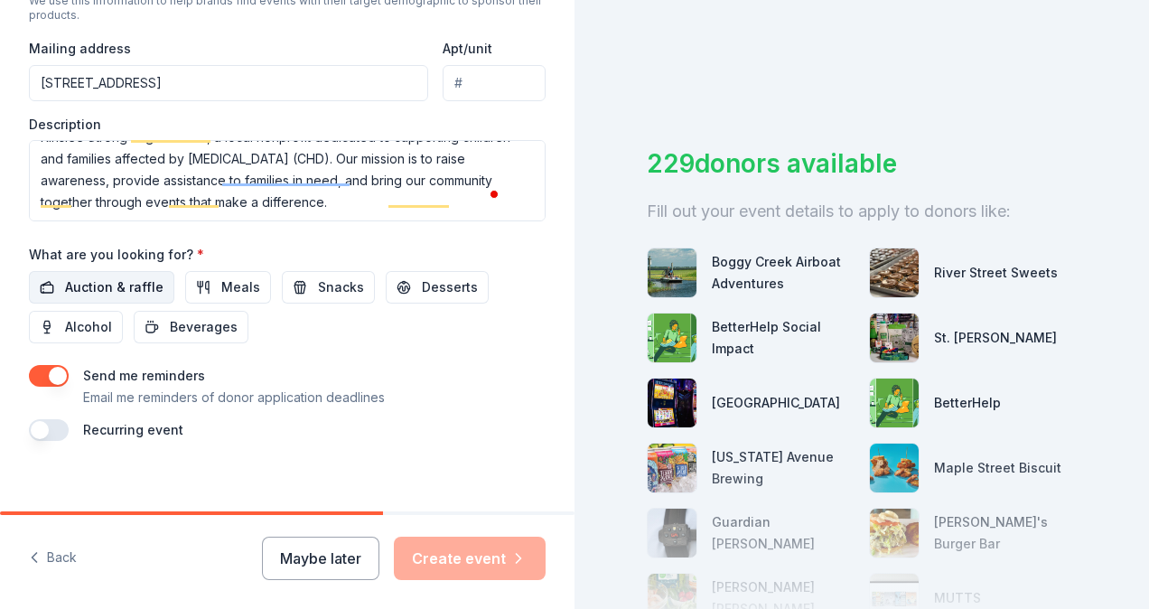
click at [107, 283] on span "Auction & raffle" at bounding box center [114, 287] width 98 height 22
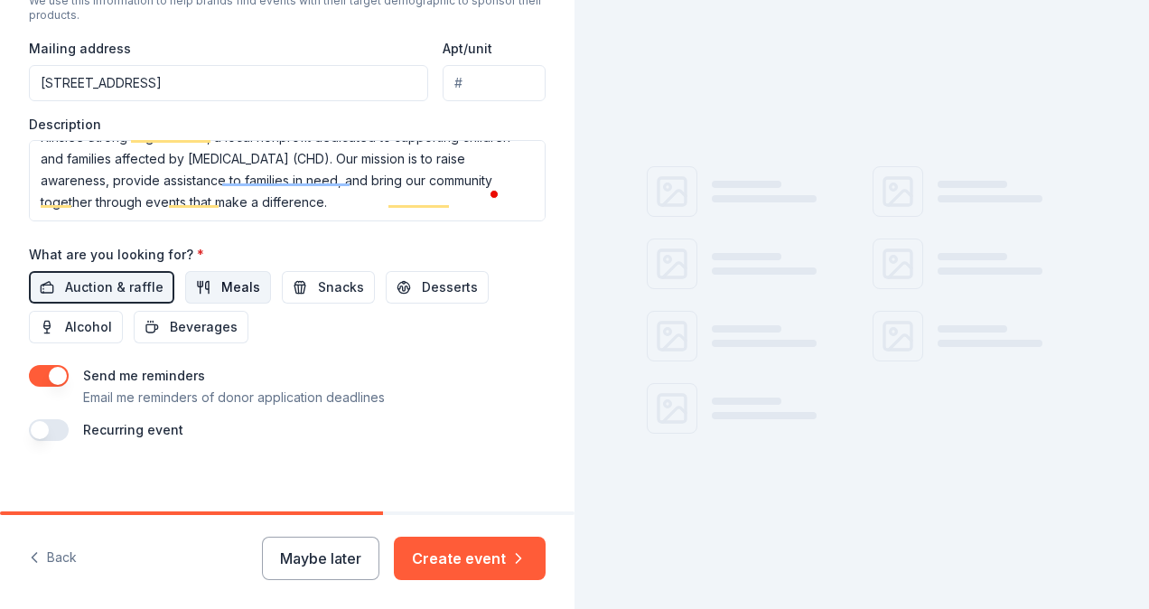
click at [213, 286] on button "Meals" at bounding box center [228, 287] width 86 height 33
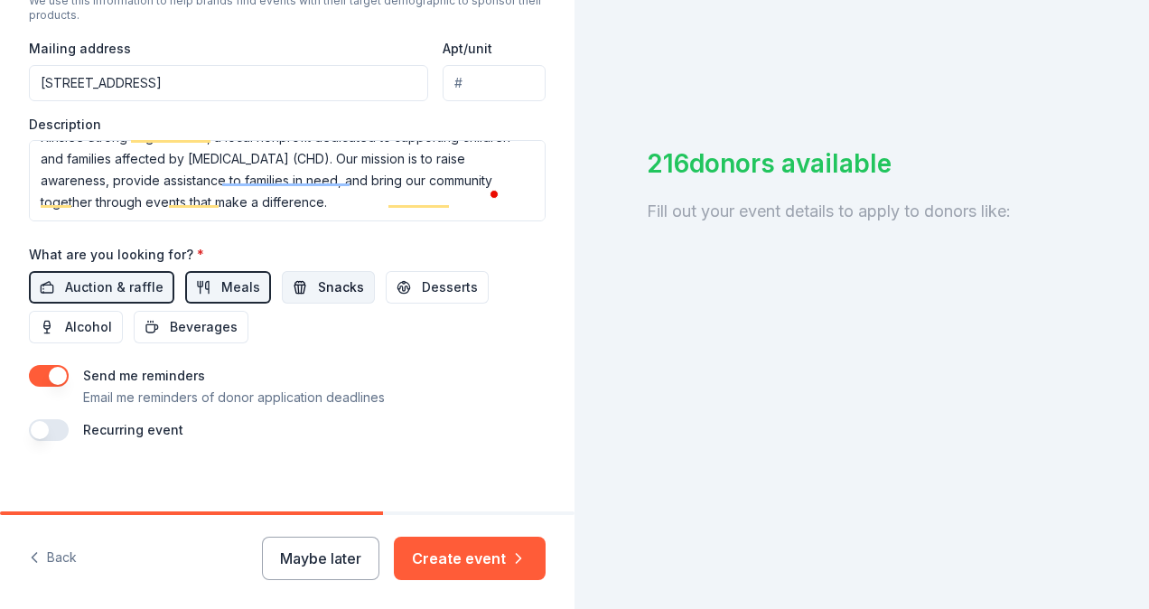
click at [319, 290] on span "Snacks" at bounding box center [341, 287] width 46 height 22
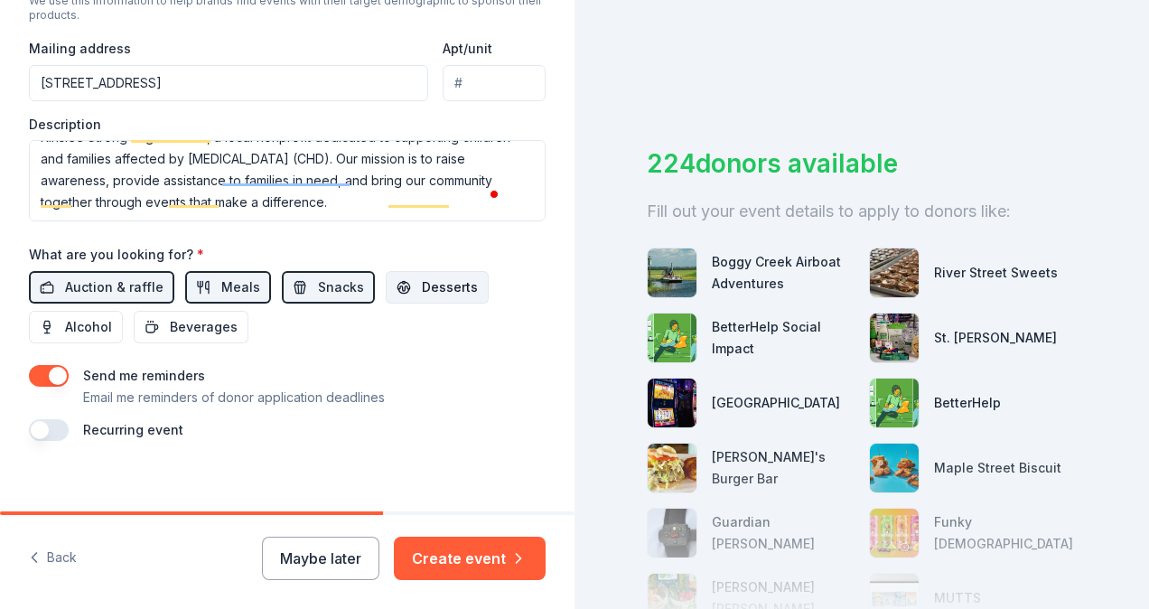
click at [425, 289] on span "Desserts" at bounding box center [450, 287] width 56 height 22
click at [181, 323] on span "Beverages" at bounding box center [204, 327] width 68 height 22
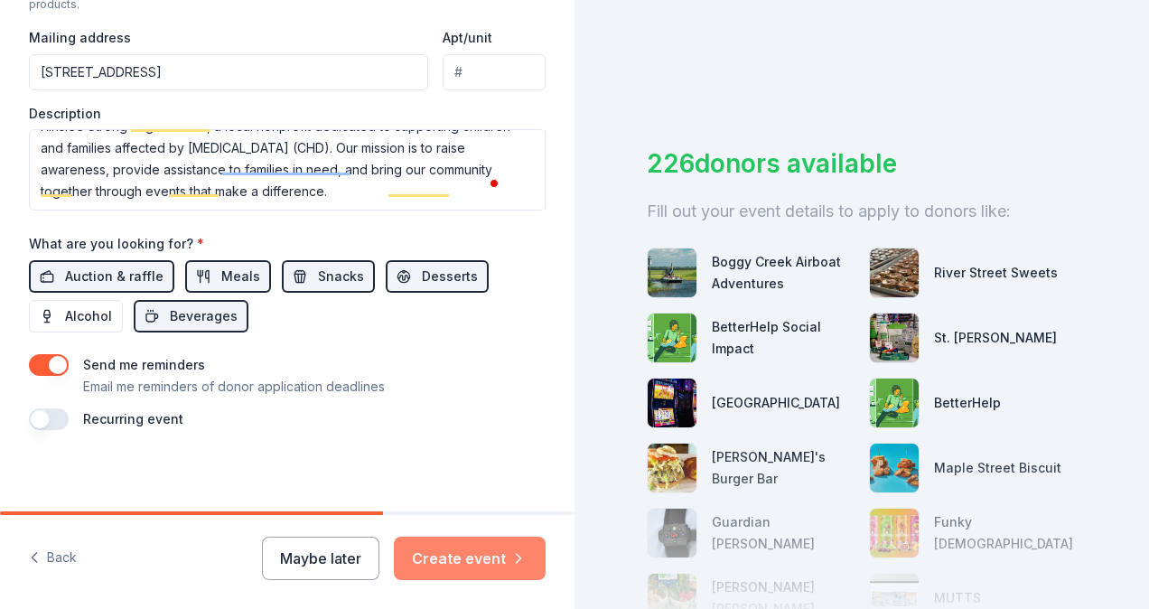
click at [466, 556] on button "Create event" at bounding box center [470, 557] width 152 height 43
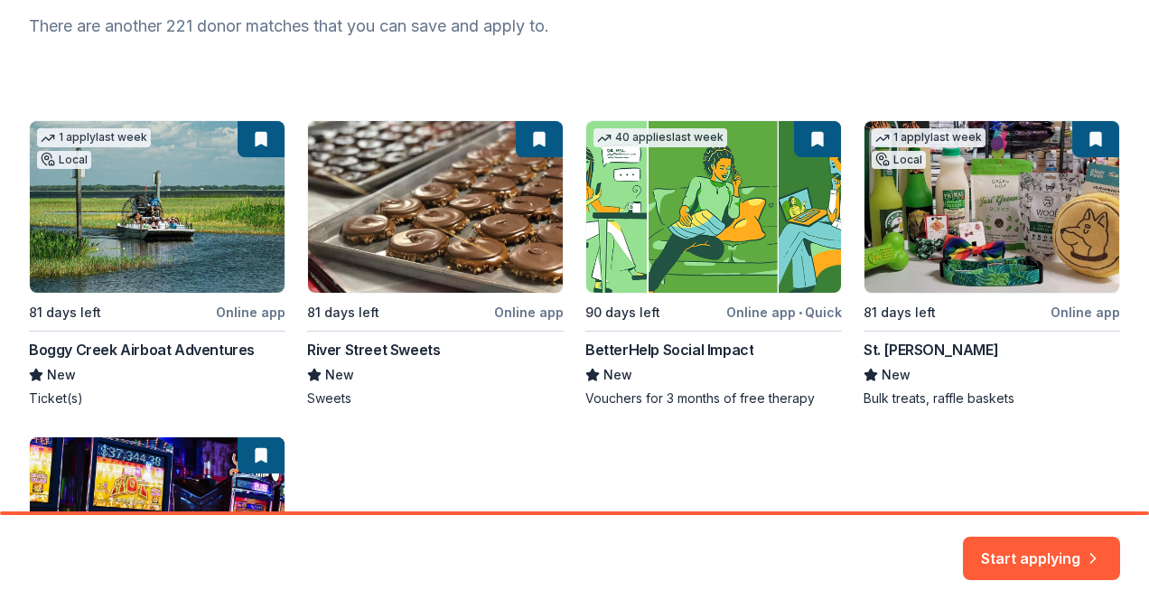
click at [116, 349] on div "1 apply last week Local 81 days left Online app Boggy Creek Airboat Adventures …" at bounding box center [574, 421] width 1091 height 603
click at [1006, 555] on button "Start applying" at bounding box center [1041, 546] width 157 height 43
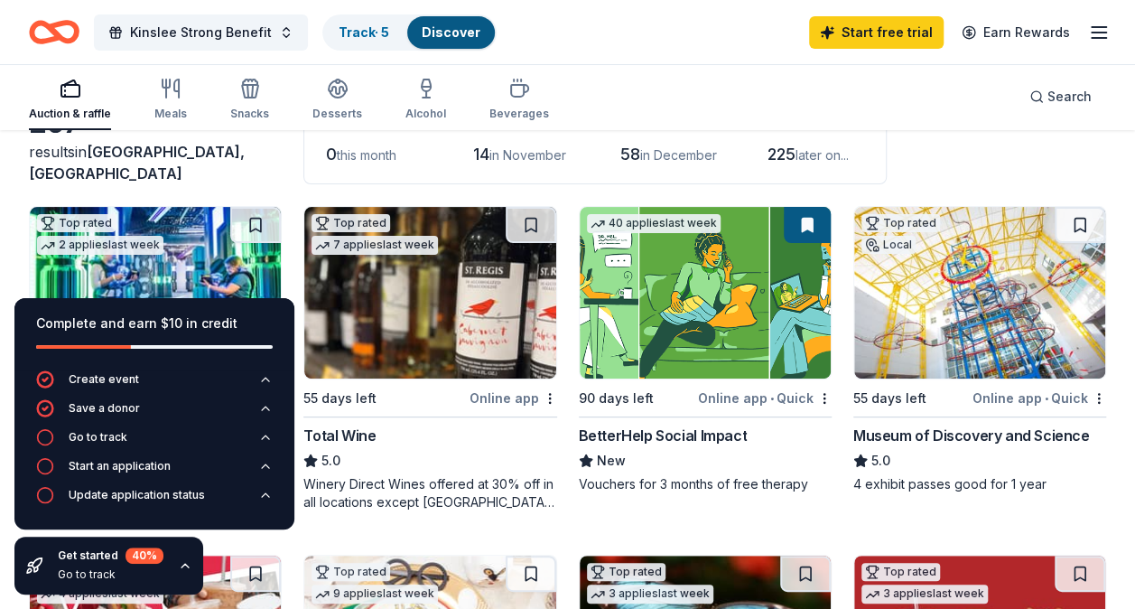
scroll to position [127, 0]
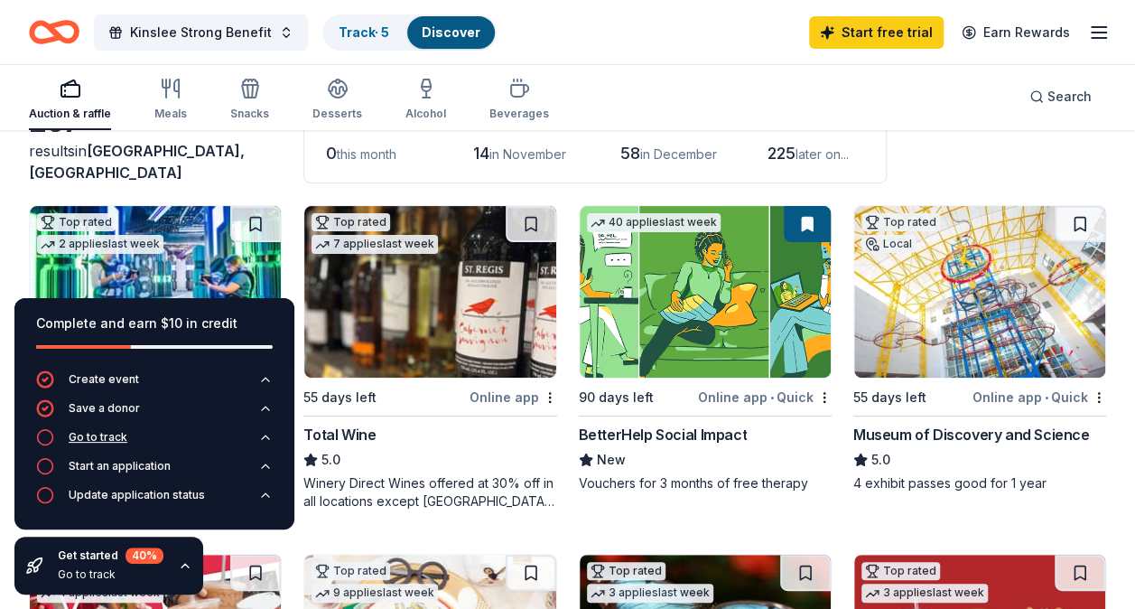
click at [105, 433] on div "Go to track" at bounding box center [98, 437] width 59 height 14
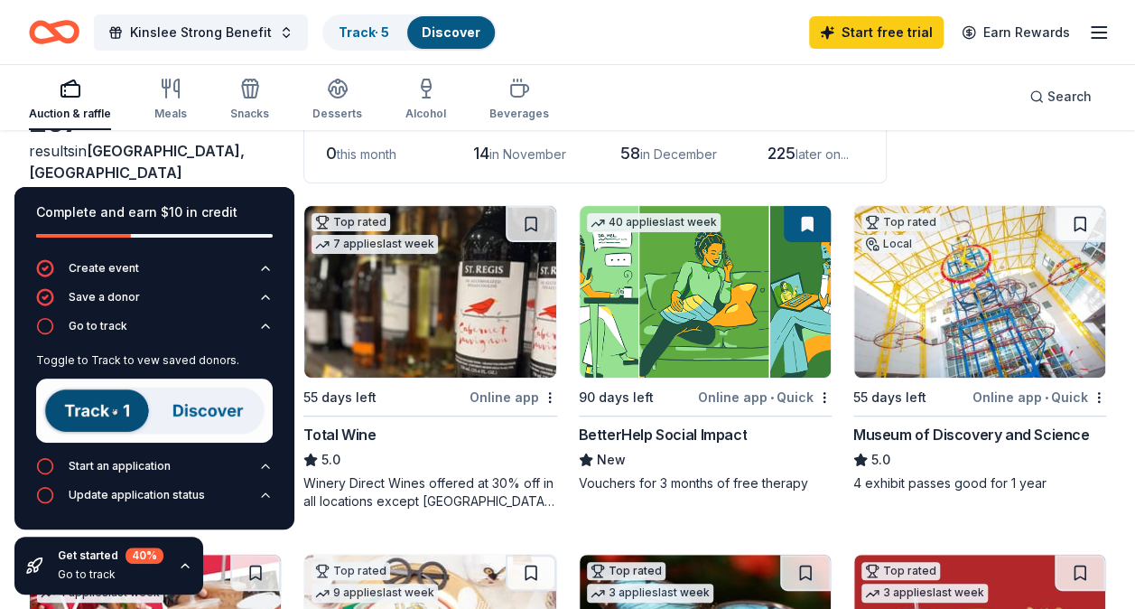
click at [101, 415] on img at bounding box center [154, 410] width 237 height 64
click at [205, 412] on img at bounding box center [154, 410] width 237 height 64
click at [163, 464] on div "Start an application" at bounding box center [120, 466] width 102 height 14
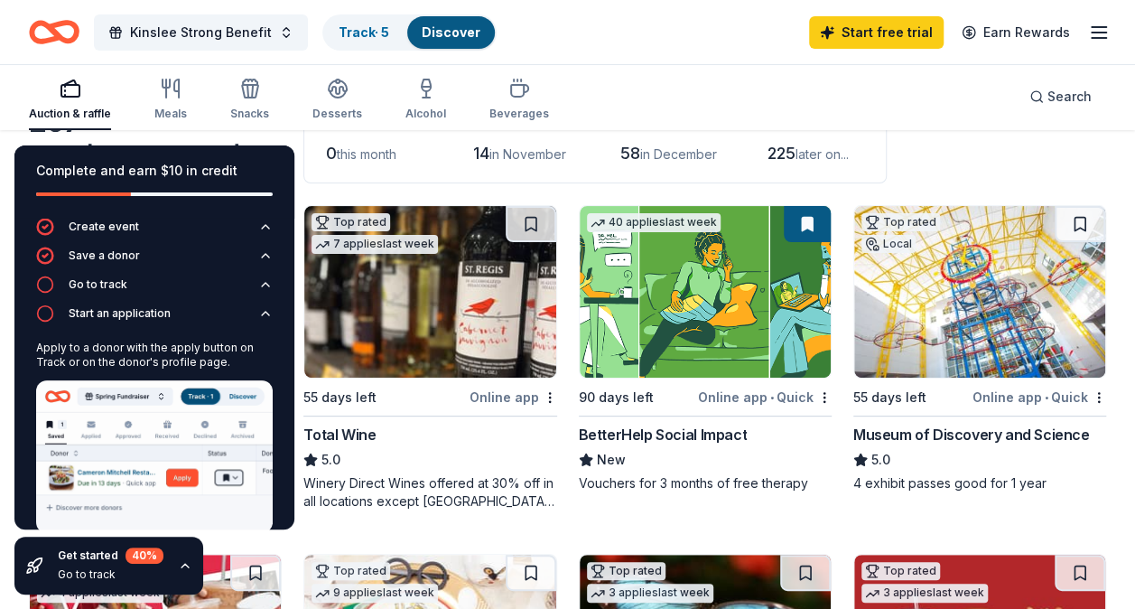
click at [606, 68] on div "Auction & raffle Meals Snacks Desserts Alcohol Beverages Search" at bounding box center [567, 96] width 1077 height 67
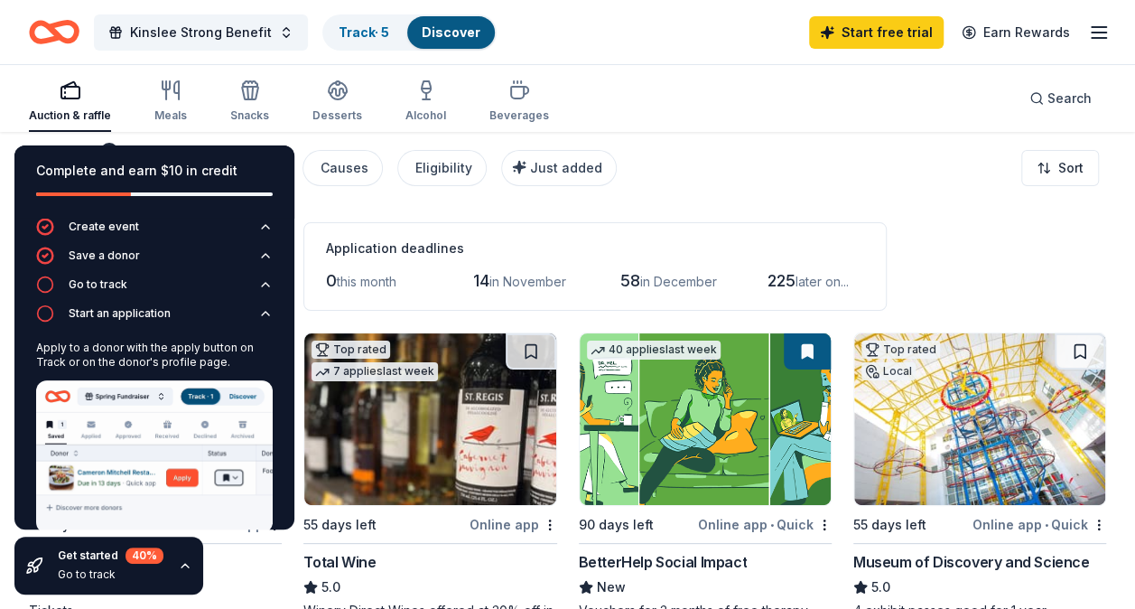
scroll to position [60, 0]
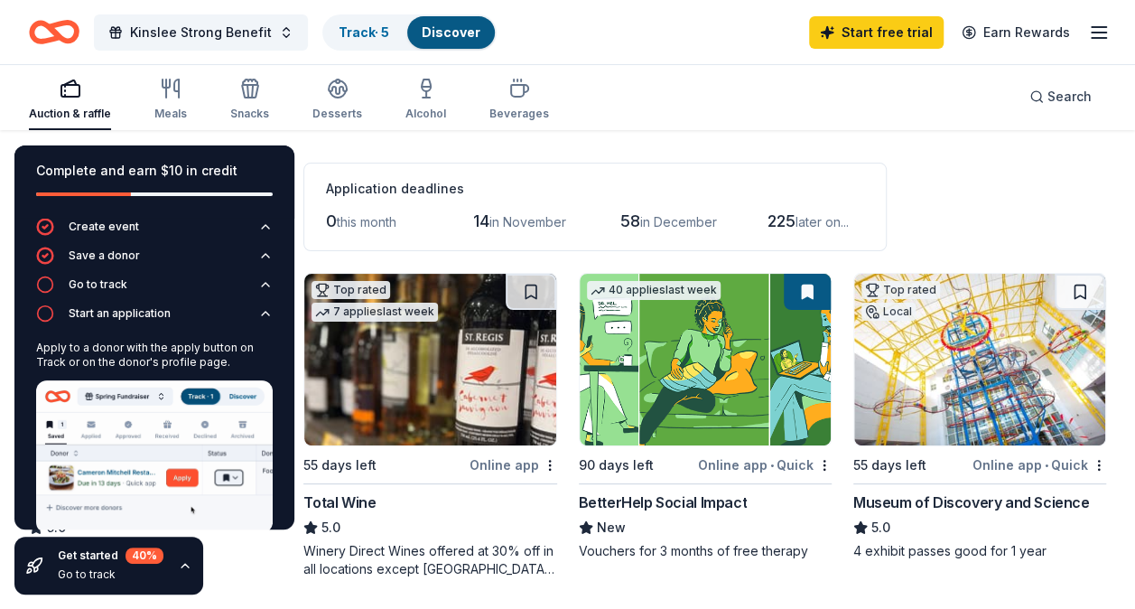
click at [186, 563] on icon "button" at bounding box center [185, 565] width 14 height 14
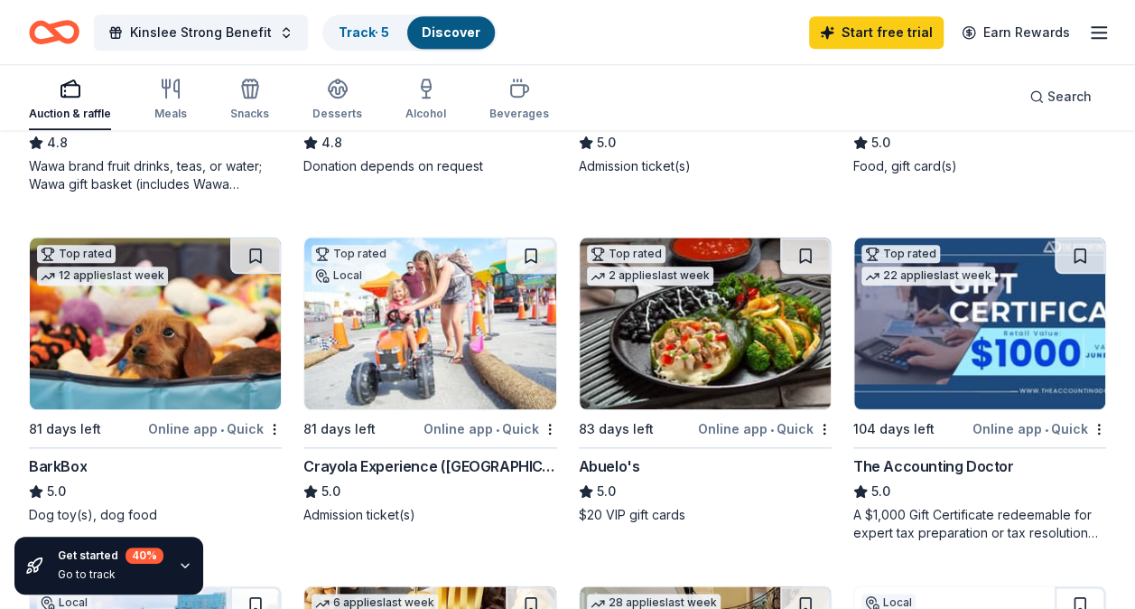
scroll to position [864, 0]
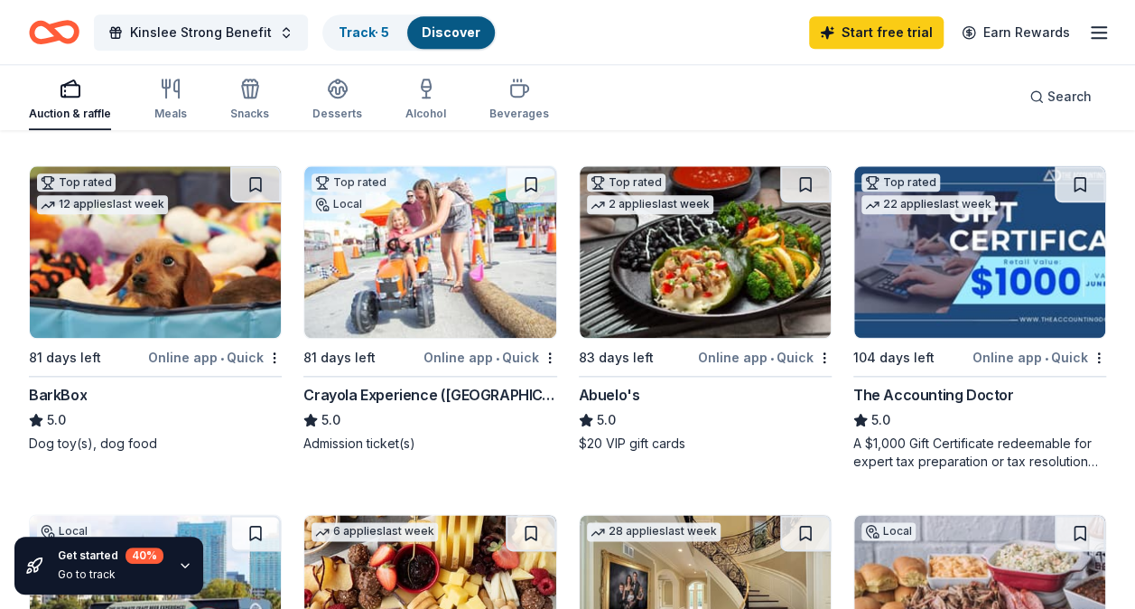
click at [451, 287] on img at bounding box center [429, 252] width 251 height 172
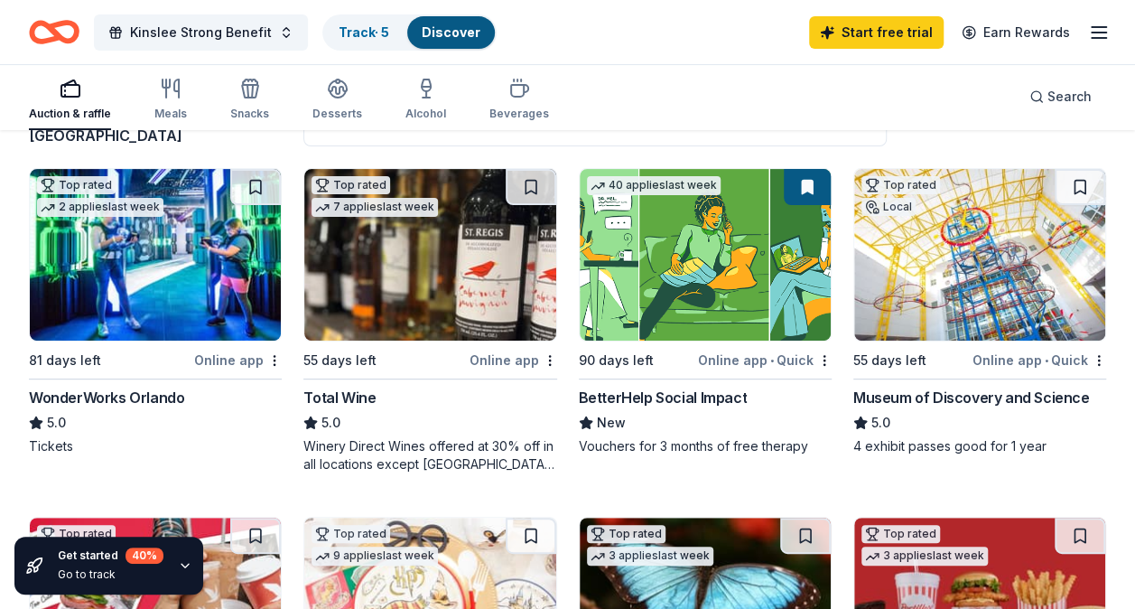
scroll to position [165, 0]
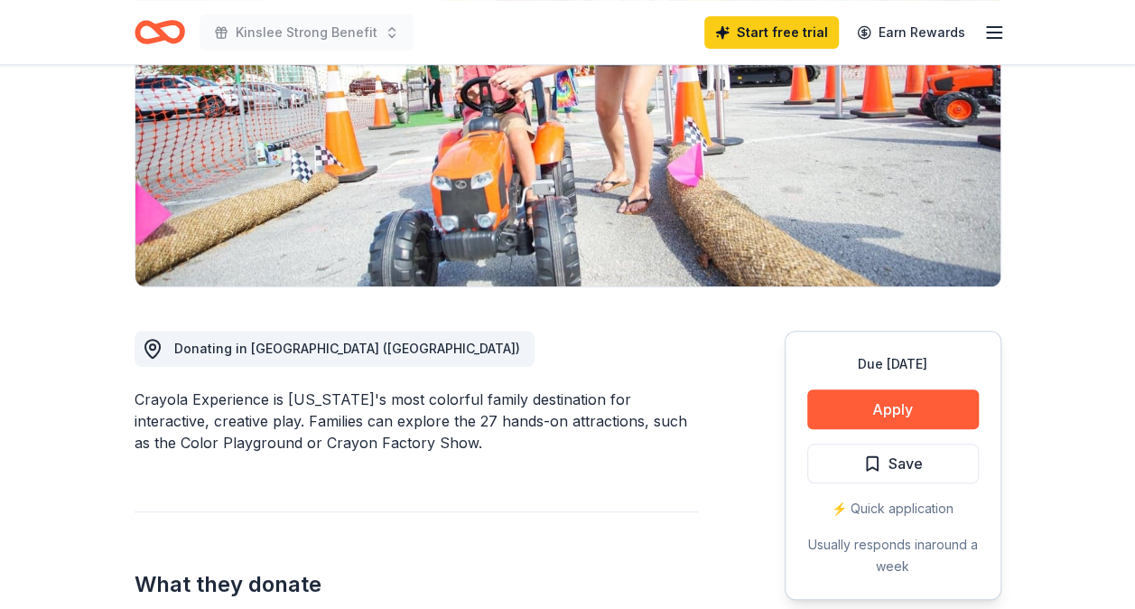
scroll to position [332, 0]
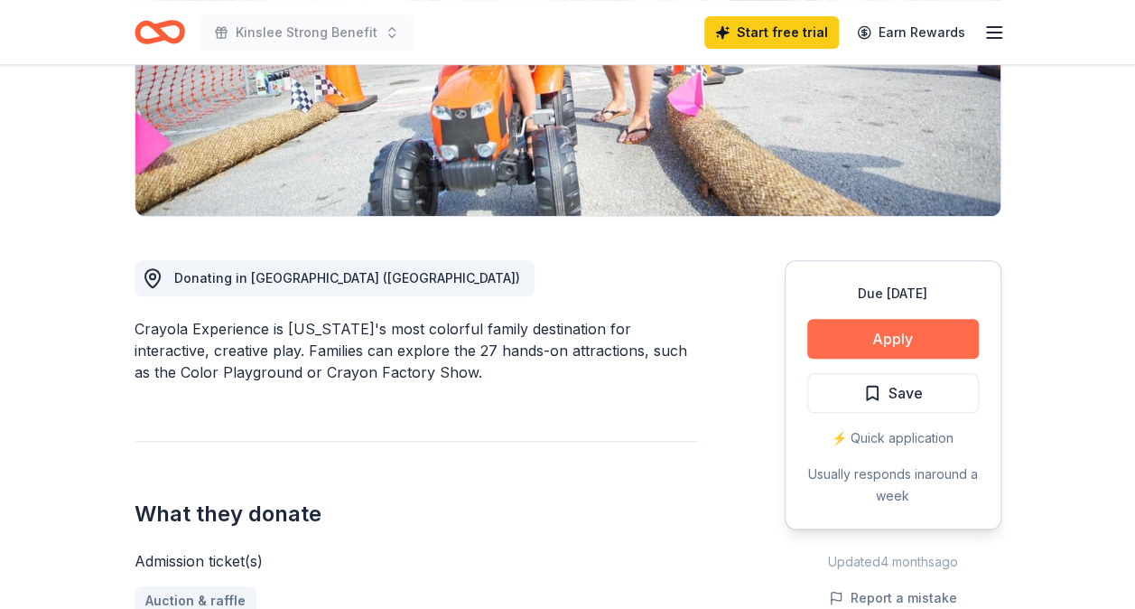
click at [862, 330] on button "Apply" at bounding box center [893, 339] width 172 height 40
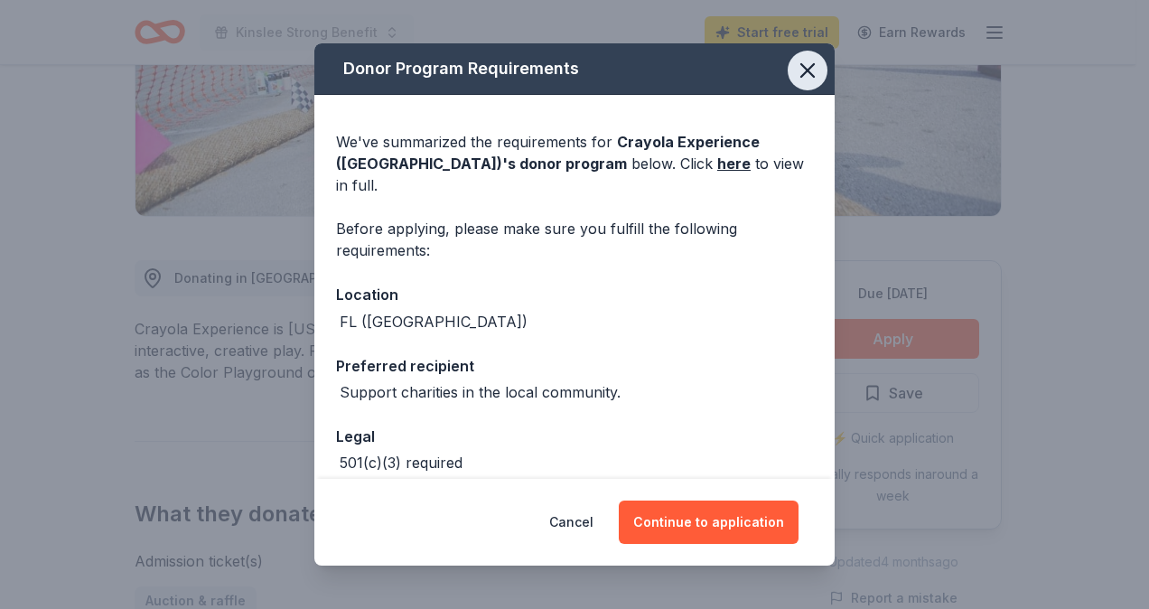
click at [801, 71] on icon "button" at bounding box center [807, 70] width 13 height 13
